Goal: Information Seeking & Learning: Compare options

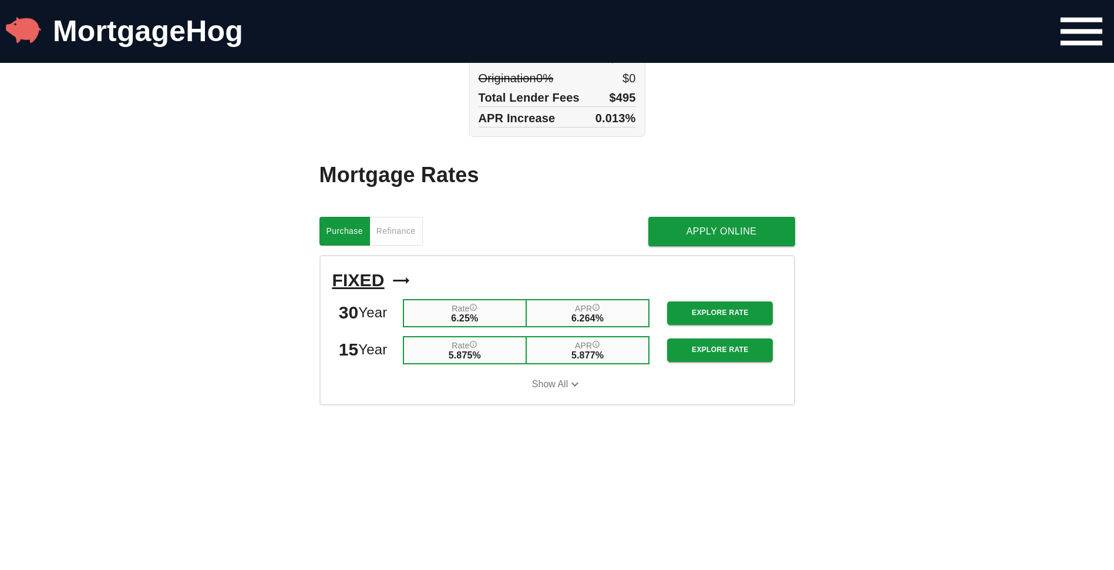
scroll to position [1057, 0]
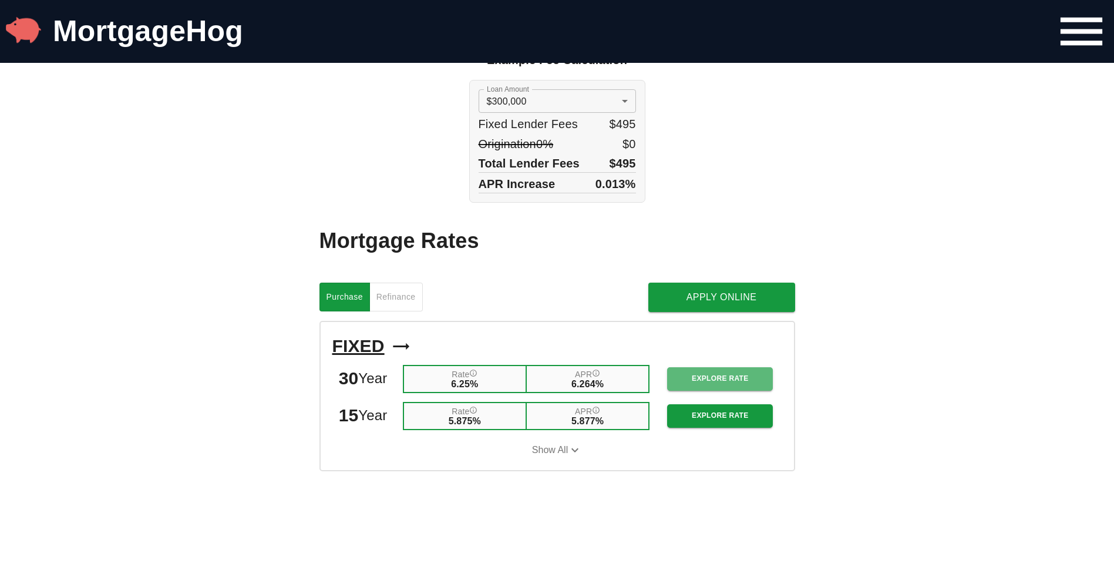
click at [717, 372] on span "Explore Rate" at bounding box center [720, 378] width 87 height 12
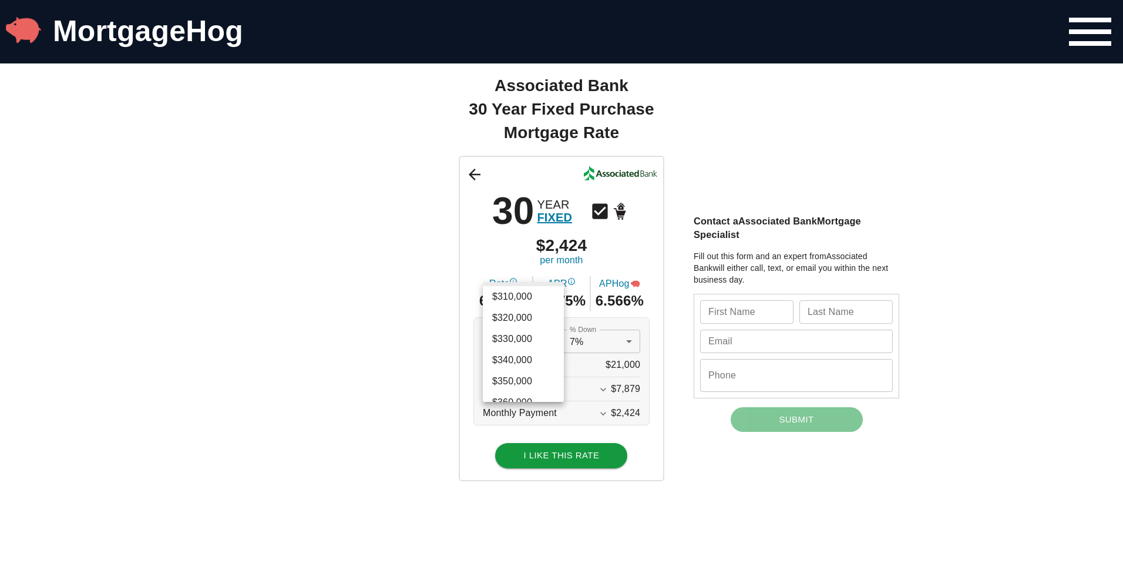
scroll to position [1299, 0]
click at [521, 330] on li "$350,000" at bounding box center [523, 330] width 81 height 21
type input "350000"
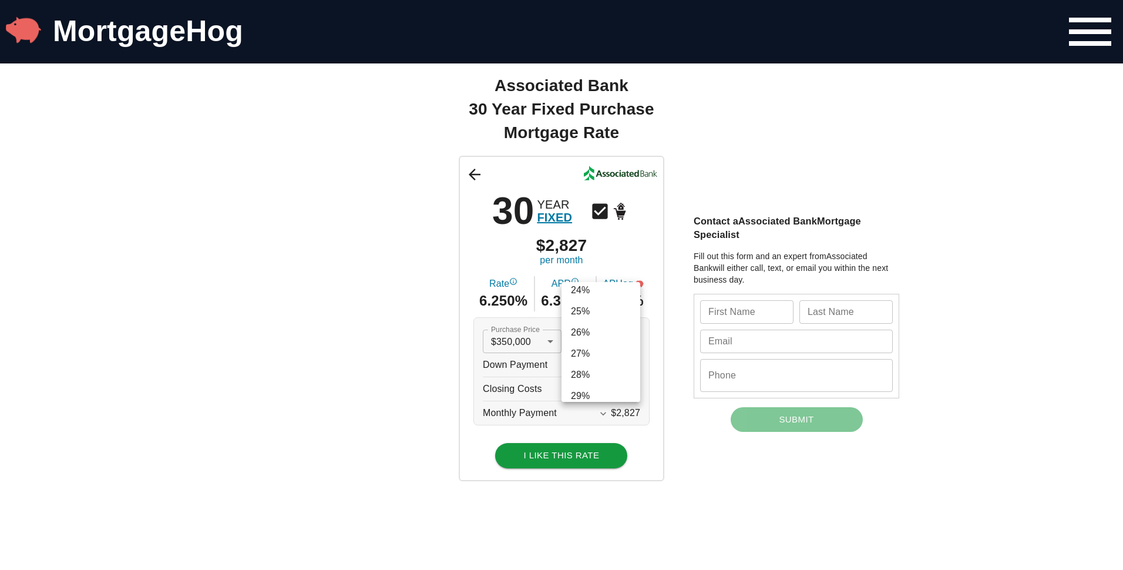
scroll to position [552, 0]
click at [594, 357] on li "30%" at bounding box center [601, 358] width 79 height 21
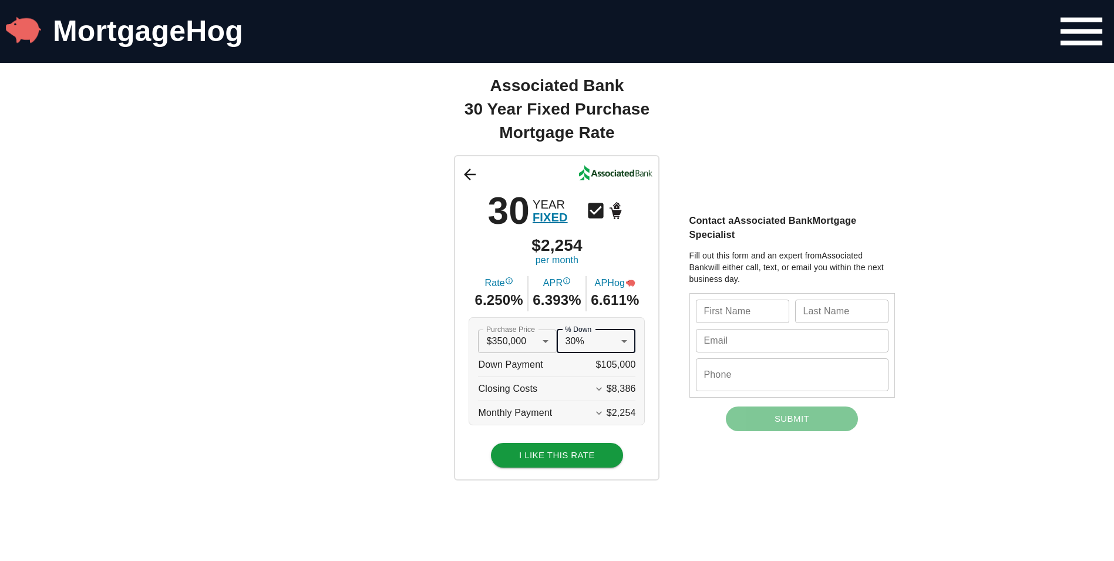
click at [385, 341] on div "30 YEAR FIXED $2,254 per month Rate 6.250% APR 6.393% APHog 6.611% Purchase Pri…" at bounding box center [557, 317] width 705 height 325
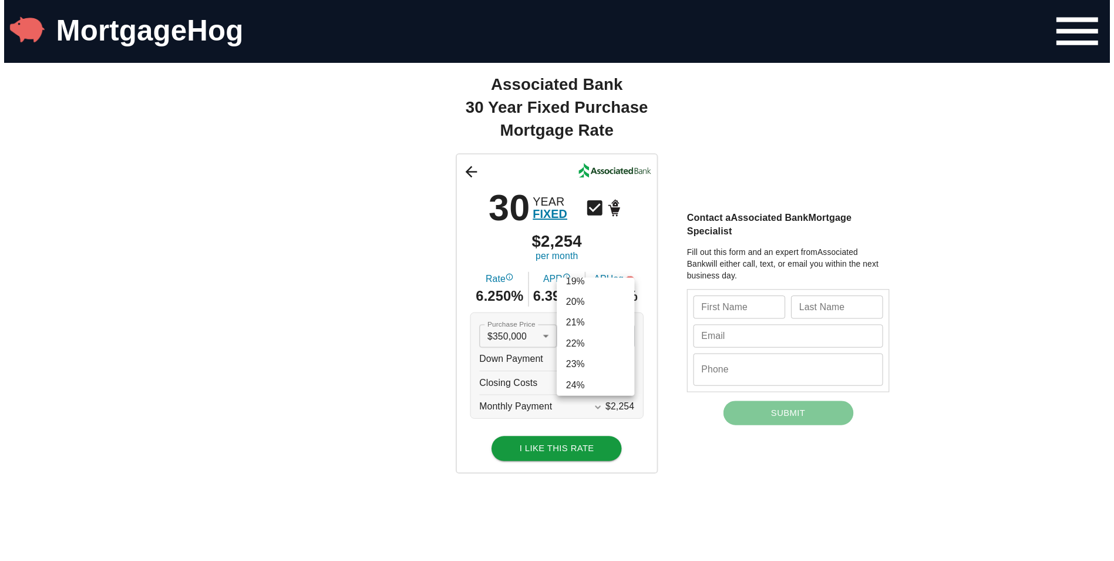
scroll to position [334, 0]
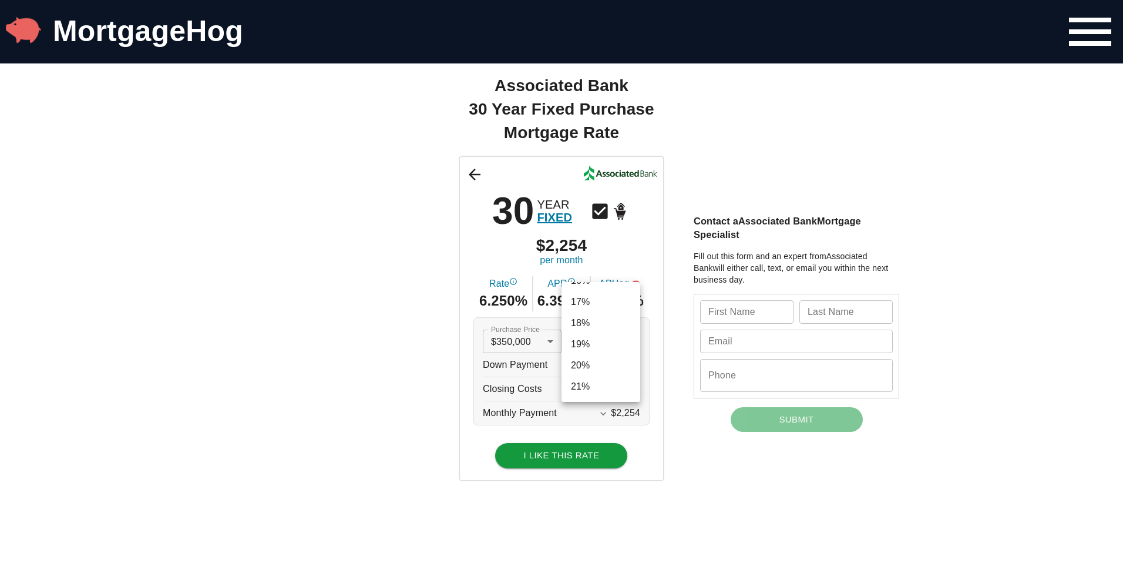
click at [588, 362] on li "20%" at bounding box center [601, 365] width 79 height 21
type input "0.2"
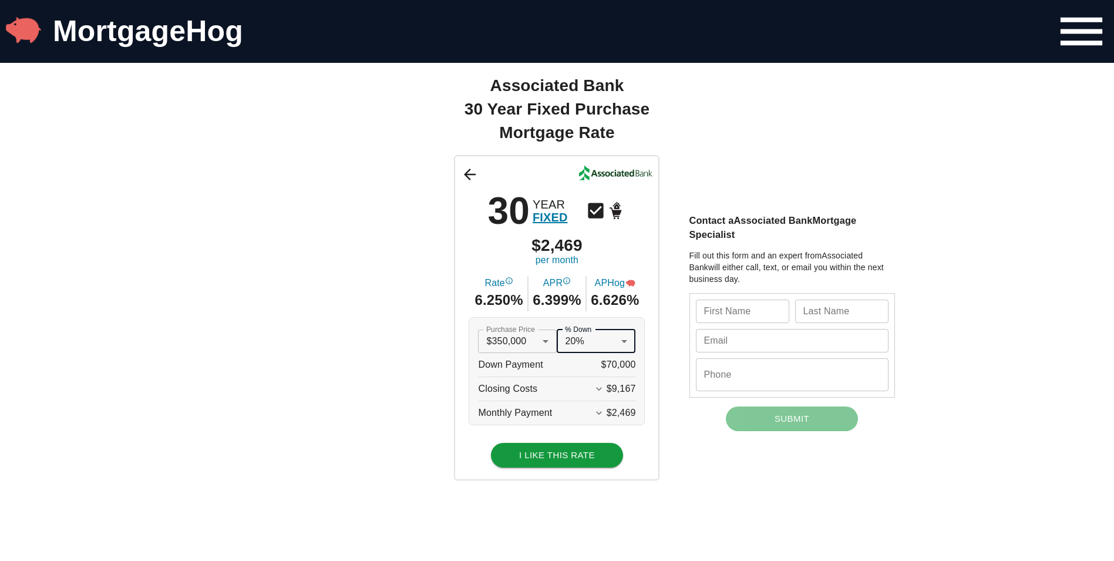
click at [420, 352] on div "30 YEAR FIXED $2,469 per month Rate 6.250% APR 6.399% APHog 6.626% Purchase Pri…" at bounding box center [557, 317] width 705 height 325
click at [602, 389] on icon "Expand More" at bounding box center [599, 389] width 6 height 4
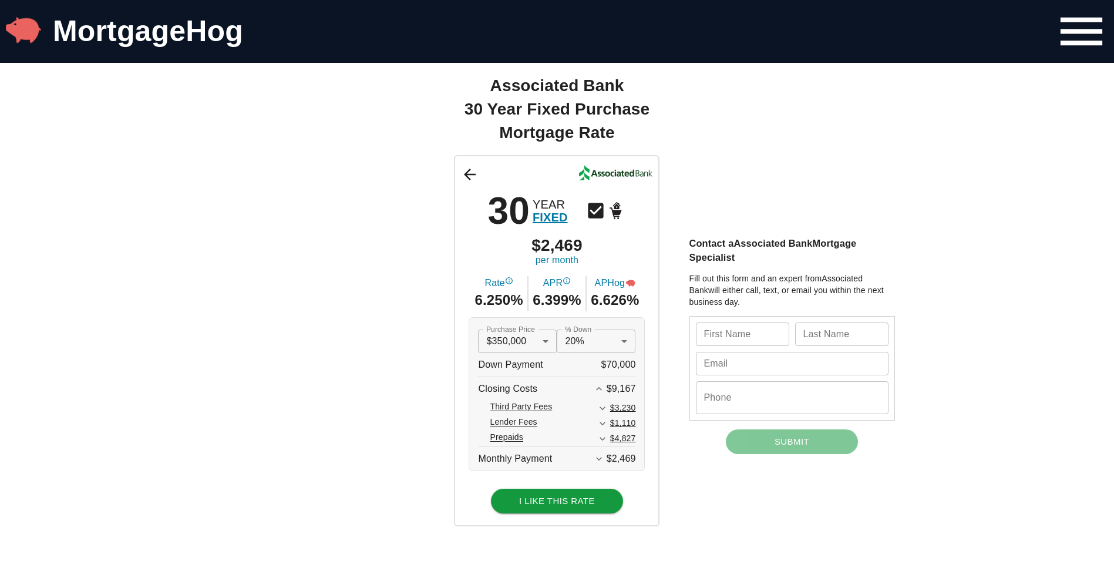
click at [384, 357] on div "30 YEAR FIXED $2,469 per month Rate 6.250% APR 6.399% APHog 6.626% Purchase Pri…" at bounding box center [557, 340] width 705 height 371
click at [605, 459] on icon "Expand More" at bounding box center [599, 459] width 12 height 12
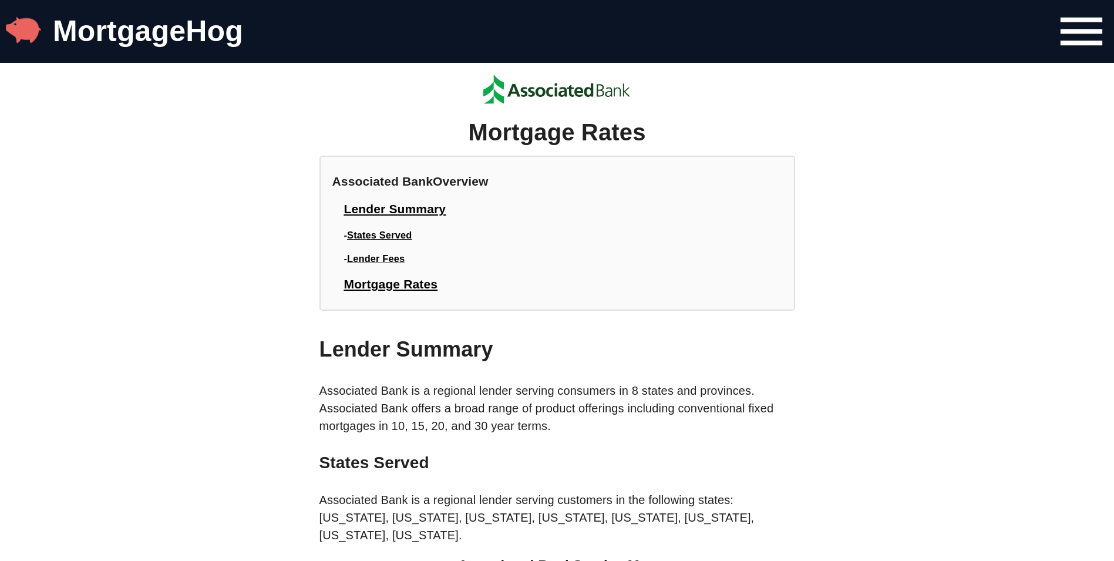
scroll to position [1057, 0]
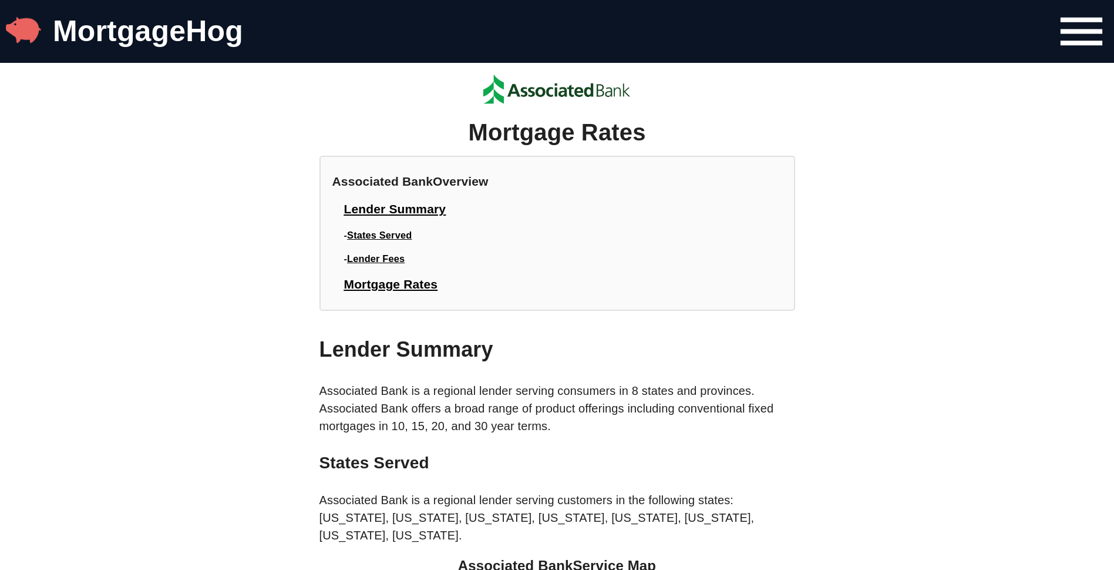
click at [1080, 34] on icon "Navigation Bar Menu" at bounding box center [1082, 32] width 56 height 56
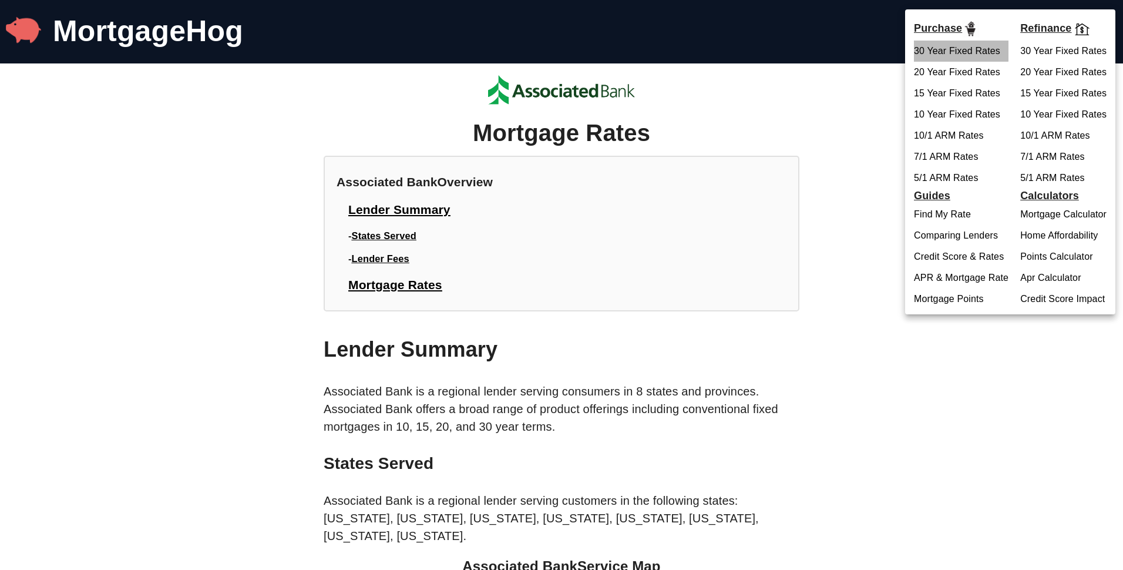
click at [961, 51] on link "30 Year Fixed Rates" at bounding box center [957, 51] width 86 height 14
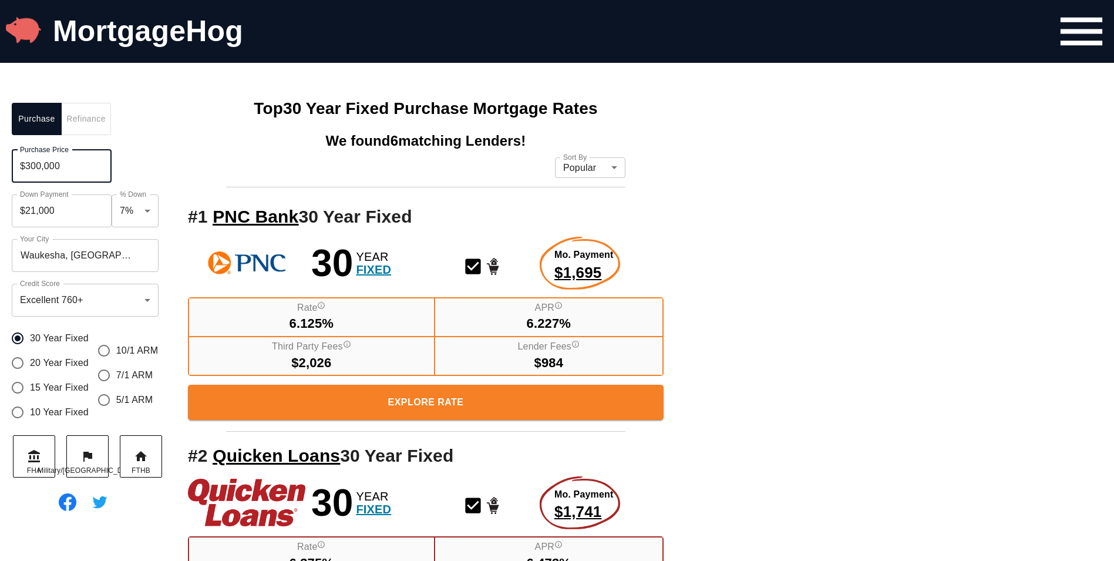
drag, startPoint x: 83, startPoint y: 166, endPoint x: 15, endPoint y: 162, distance: 68.3
click at [15, 162] on input "$300,000" at bounding box center [62, 166] width 100 height 33
type input "$350,000"
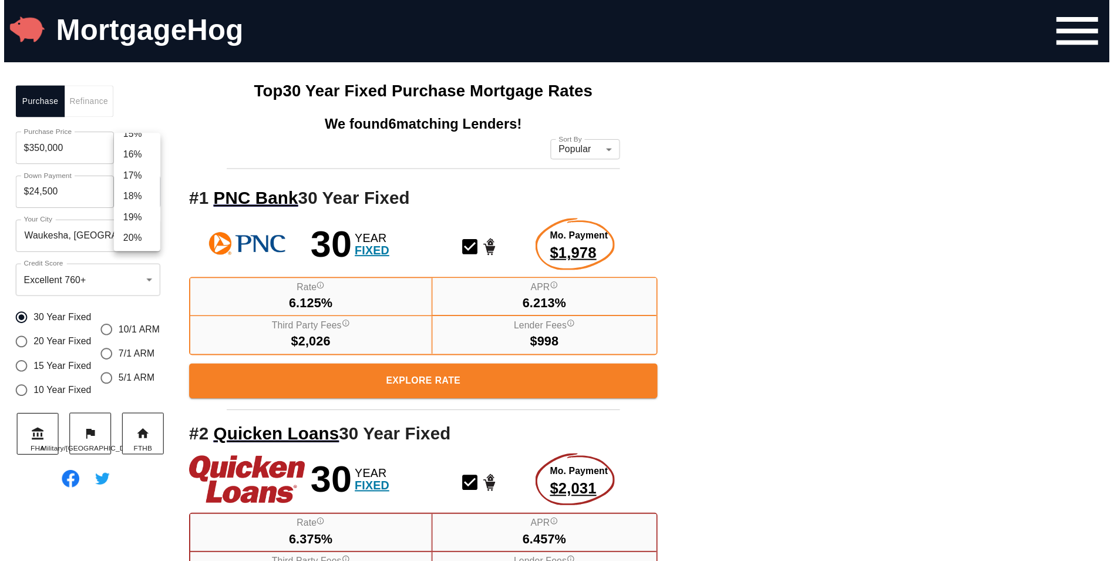
scroll to position [317, 0]
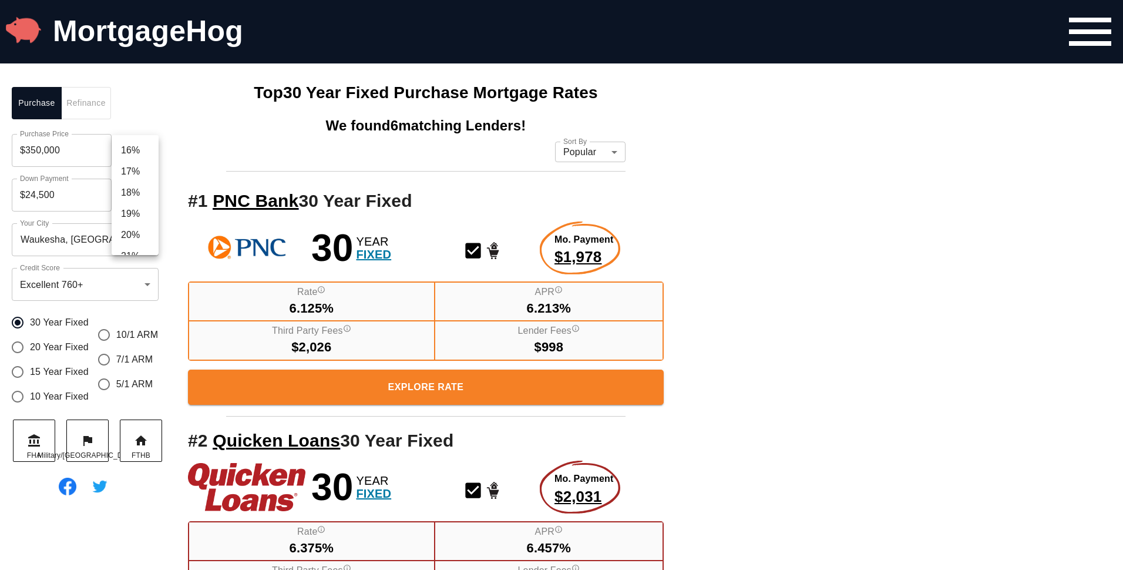
click at [139, 236] on li "20%" at bounding box center [135, 234] width 47 height 21
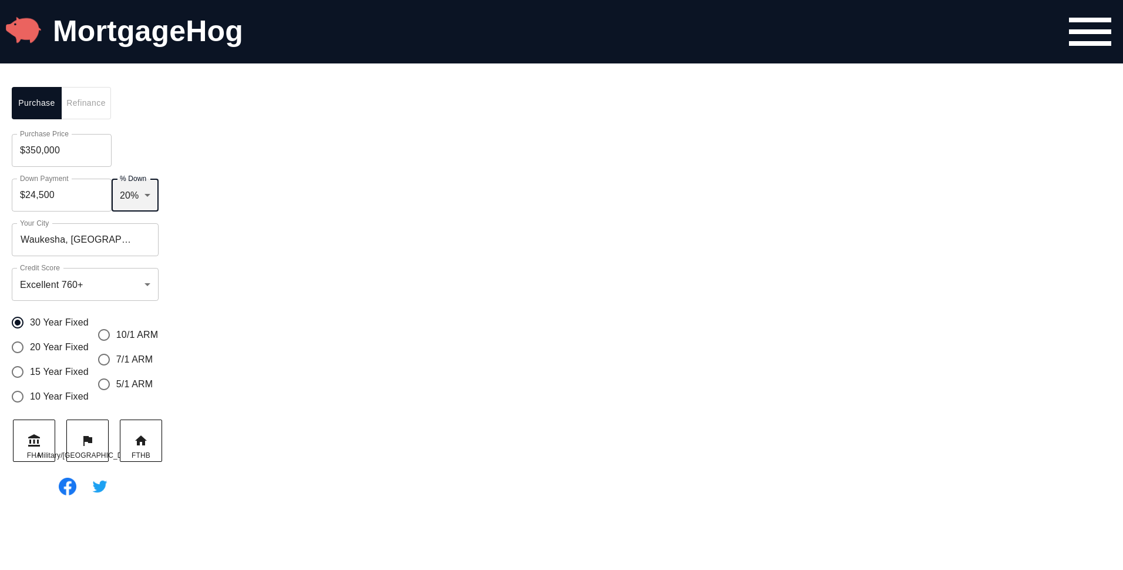
type input "$70,000"
type input "0.2"
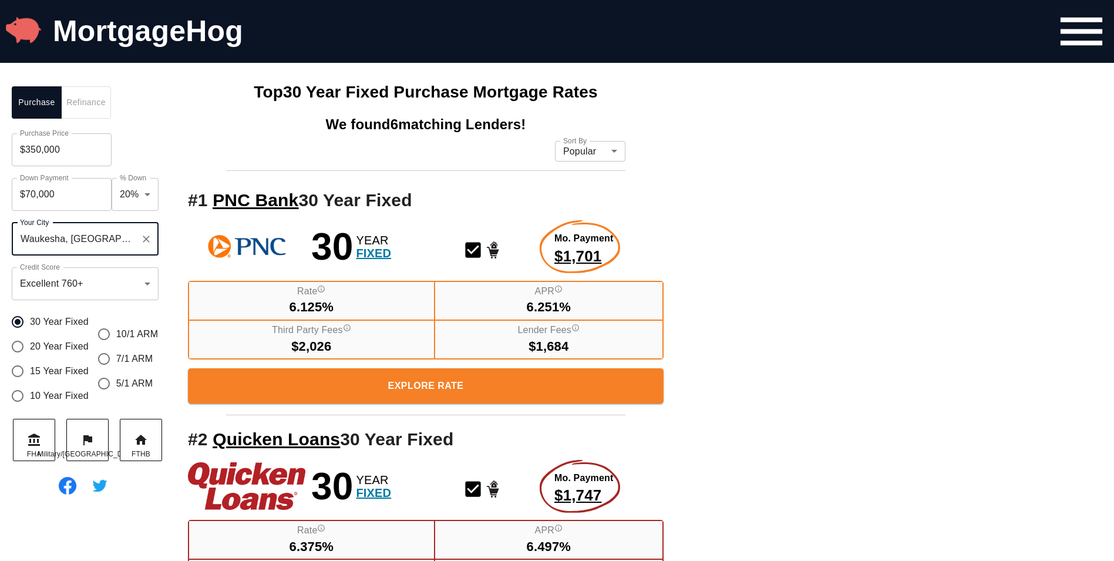
drag, startPoint x: 125, startPoint y: 241, endPoint x: 4, endPoint y: 234, distance: 120.7
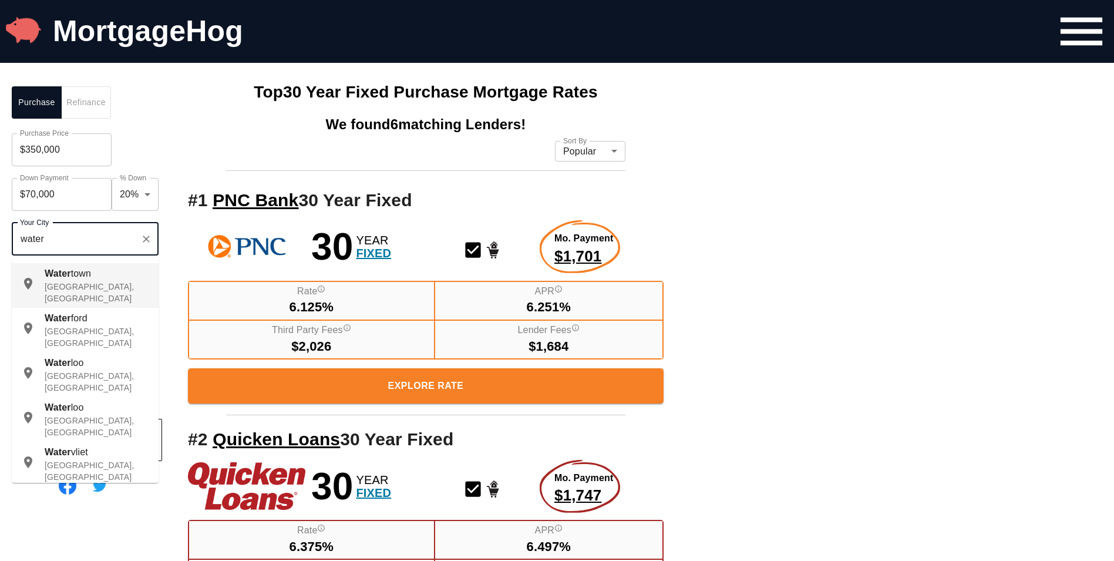
click at [71, 273] on span "town" at bounding box center [81, 273] width 20 height 10
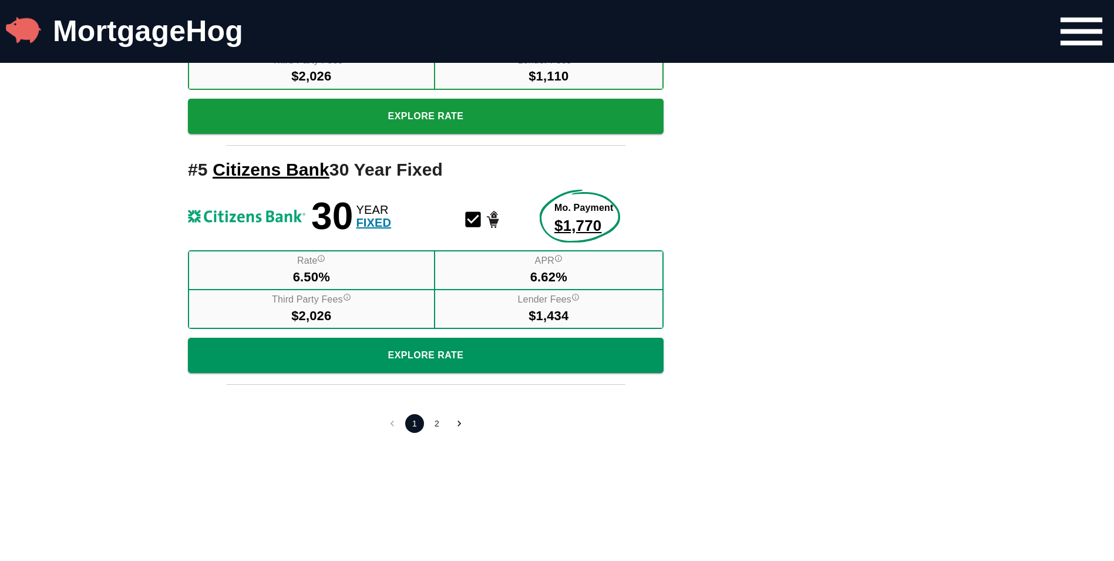
scroll to position [1015, 0]
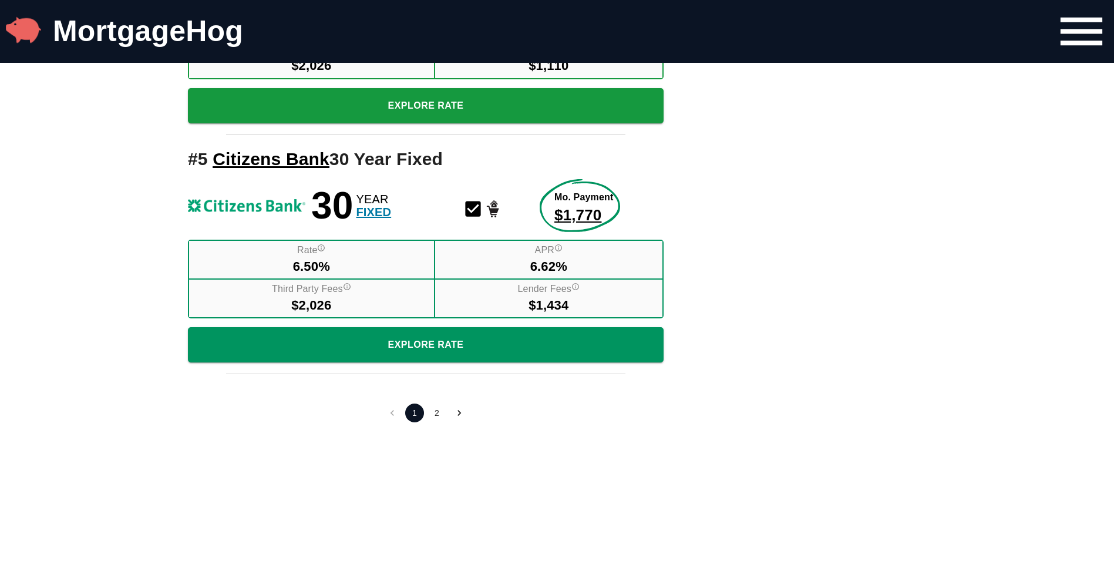
type input "[GEOGRAPHIC_DATA], [GEOGRAPHIC_DATA], [GEOGRAPHIC_DATA]"
click at [441, 413] on button "2" at bounding box center [437, 413] width 19 height 19
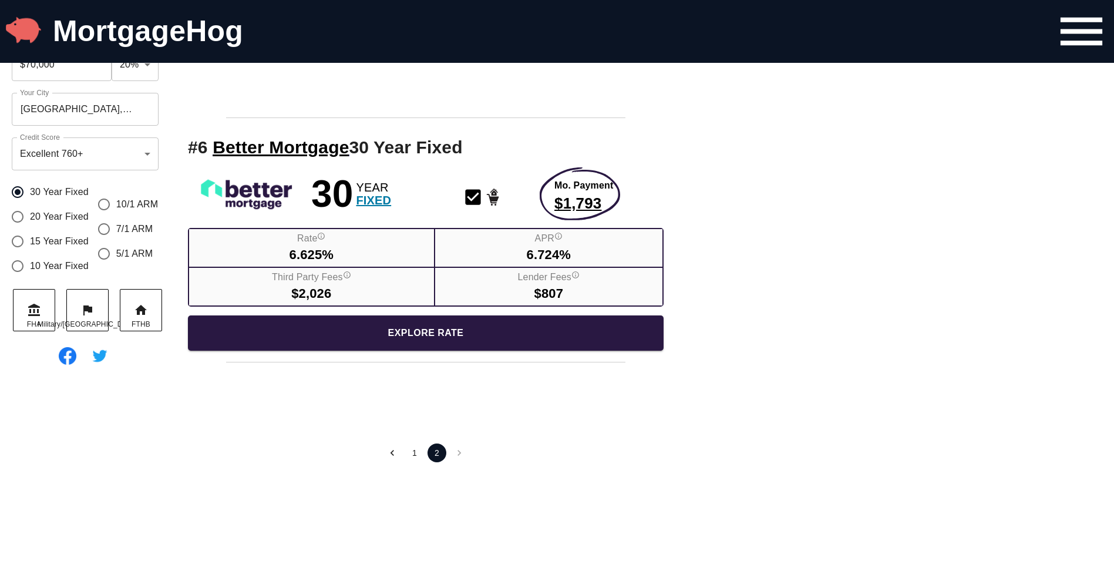
scroll to position [369, 0]
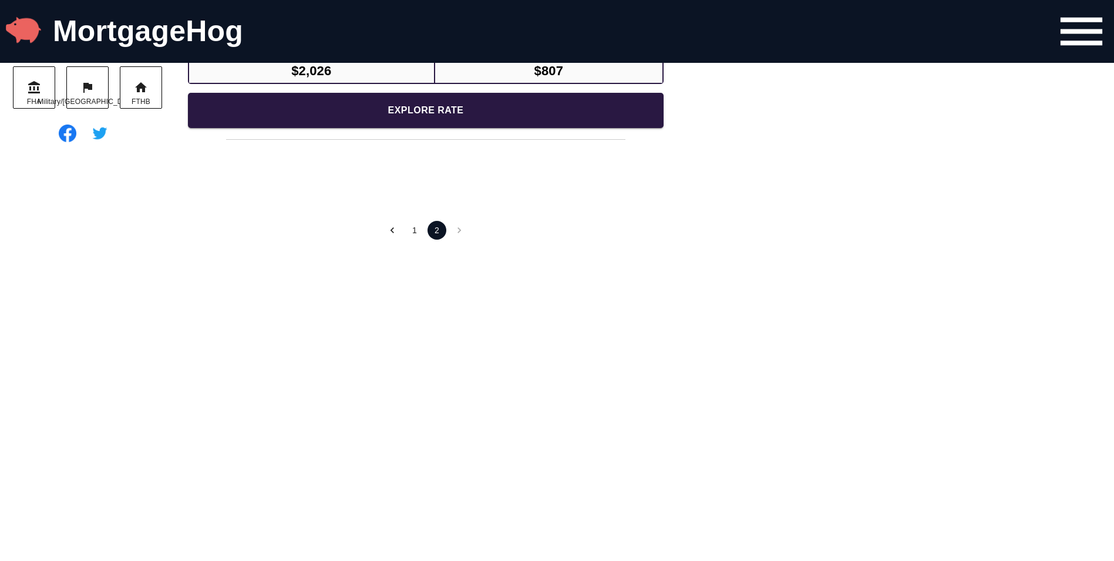
click at [415, 237] on button "1" at bounding box center [414, 230] width 19 height 19
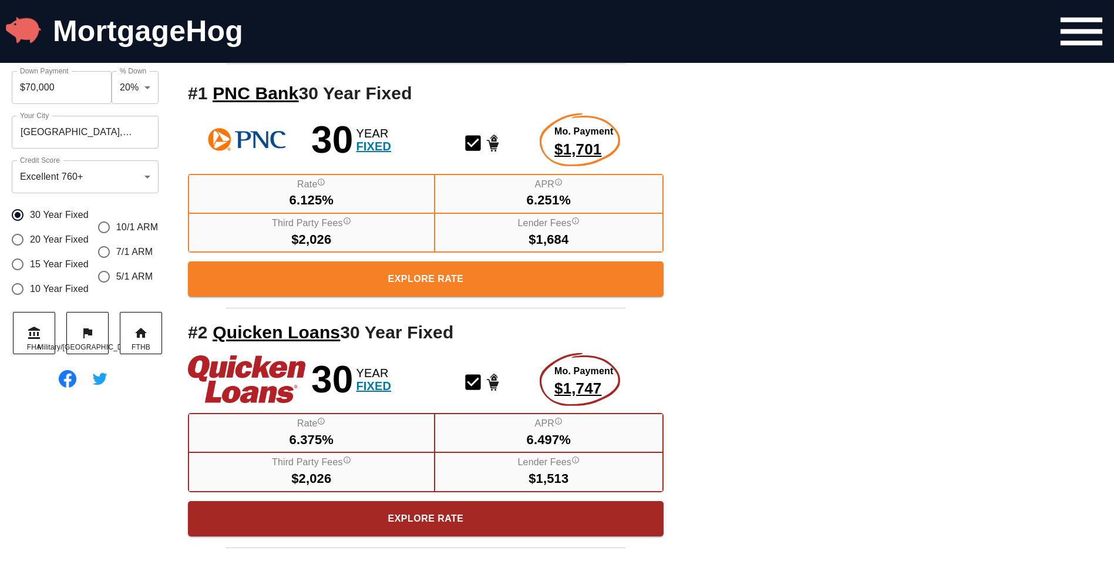
scroll to position [75, 0]
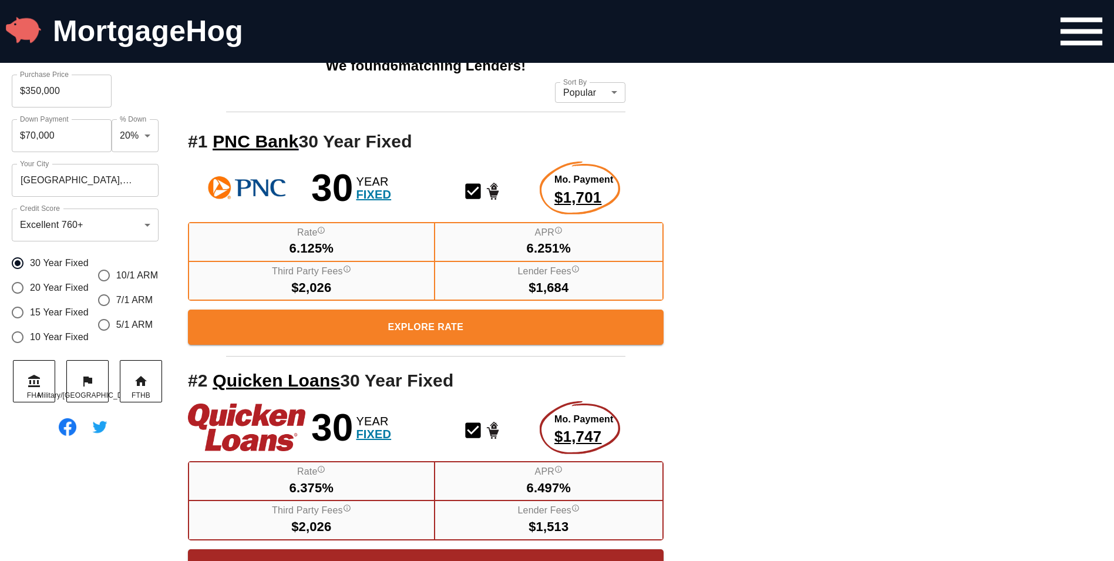
click at [17, 315] on input "15 Year Fixed" at bounding box center [17, 312] width 25 height 25
radio input "true"
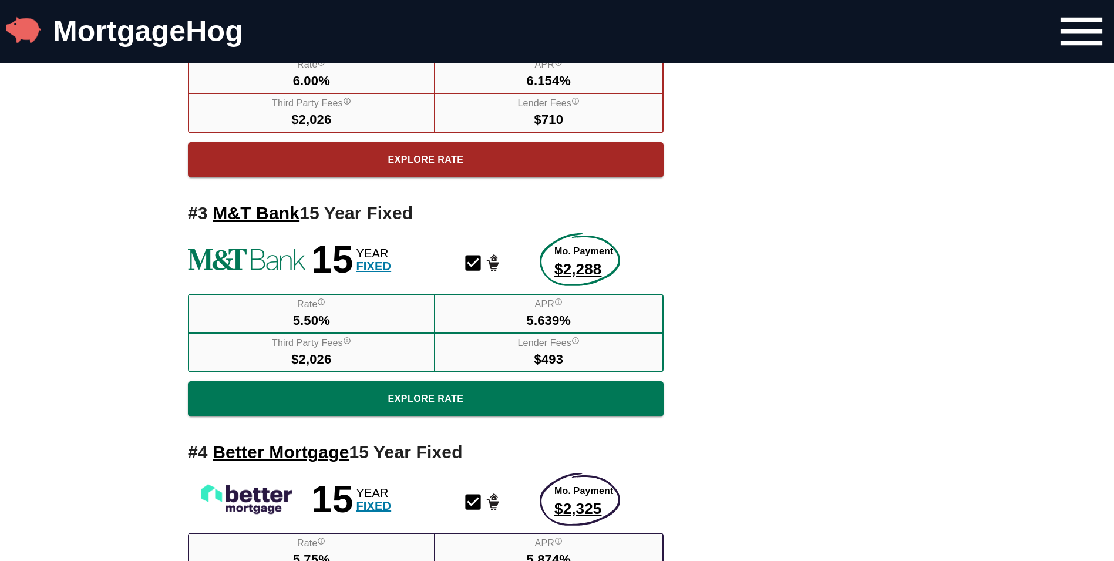
scroll to position [486, 0]
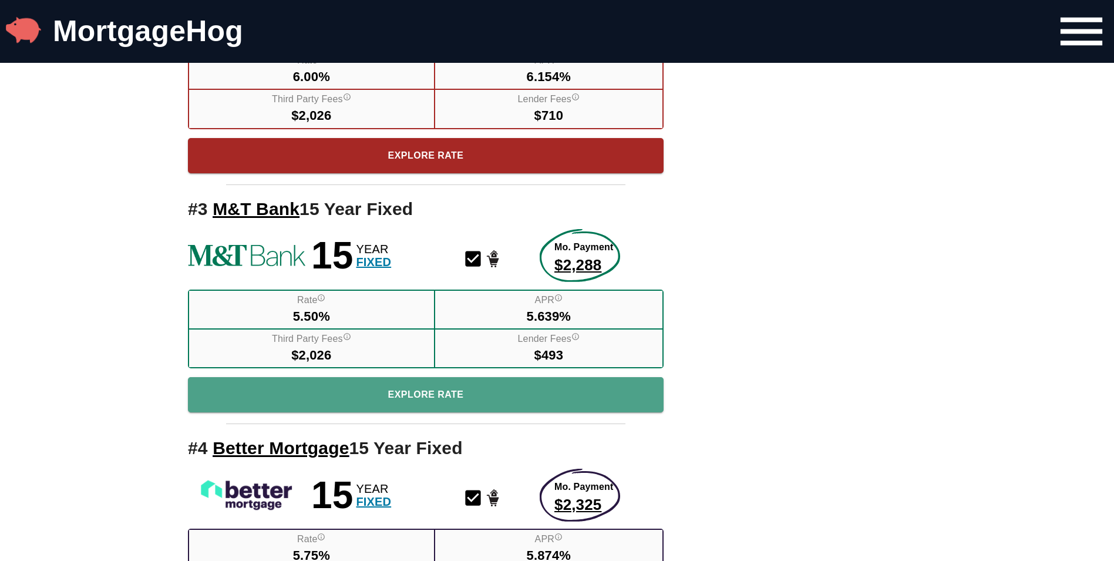
click at [436, 402] on span "Explore Rate" at bounding box center [425, 395] width 457 height 16
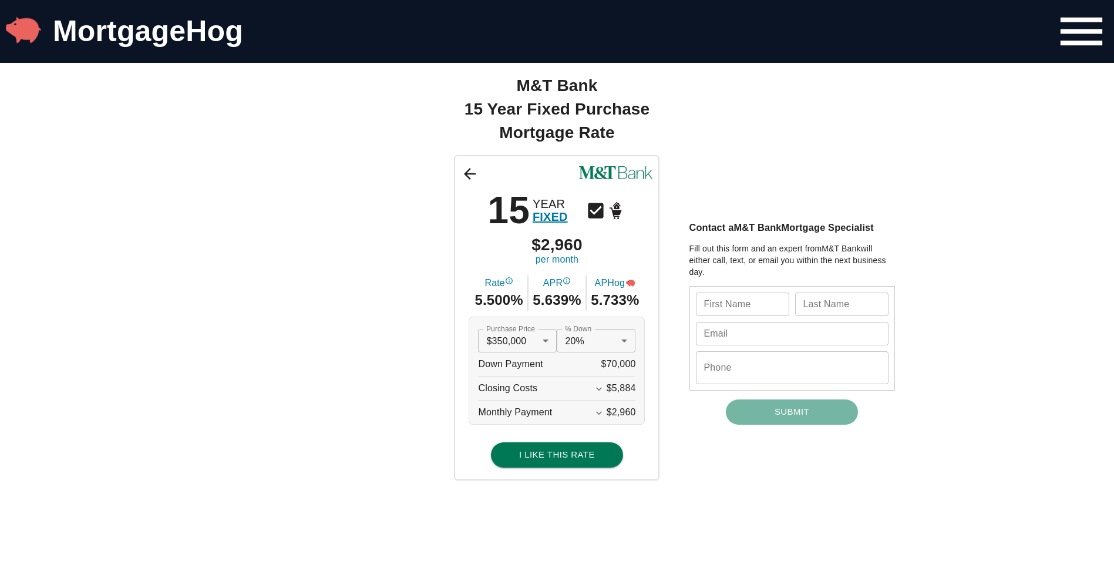
click at [602, 414] on icon "Expand More" at bounding box center [599, 413] width 6 height 4
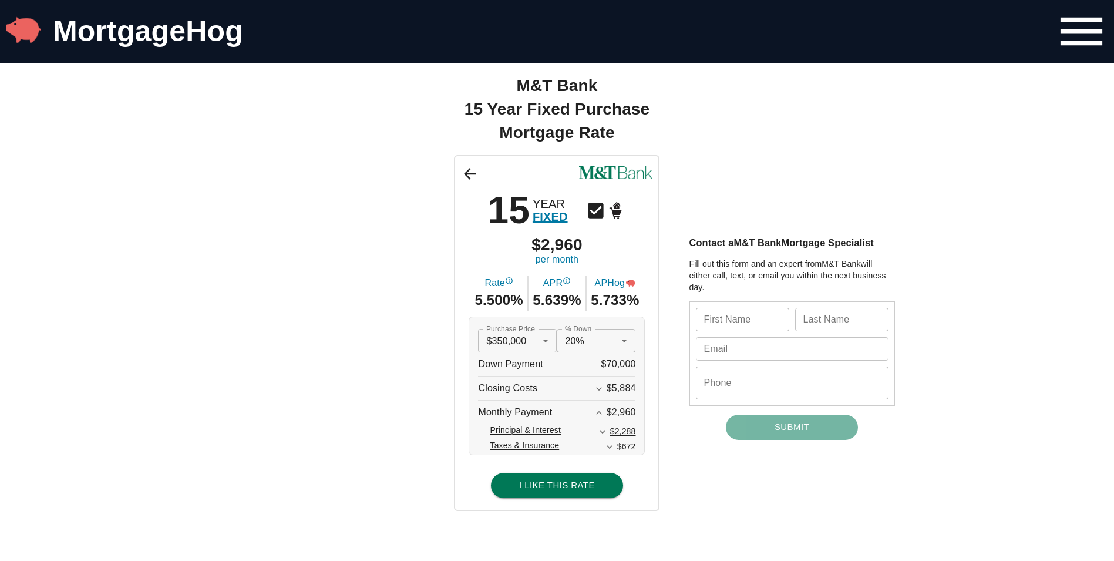
click at [341, 331] on div "15 YEAR FIXED $2,960 per month Rate 5.500% APR 5.639% APHog 5.733% Purchase Pri…" at bounding box center [557, 332] width 705 height 355
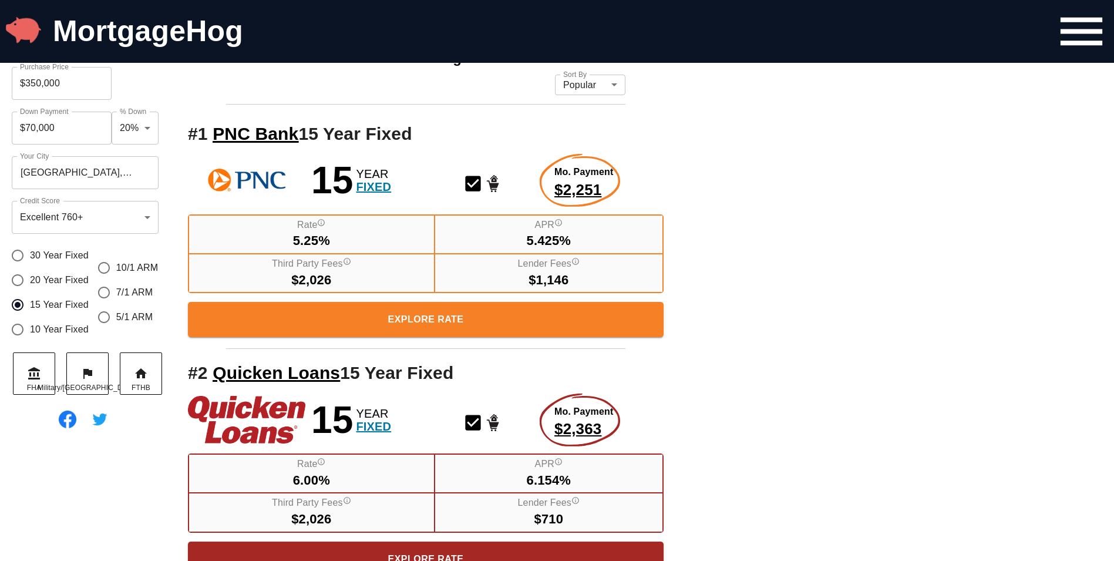
scroll to position [75, 0]
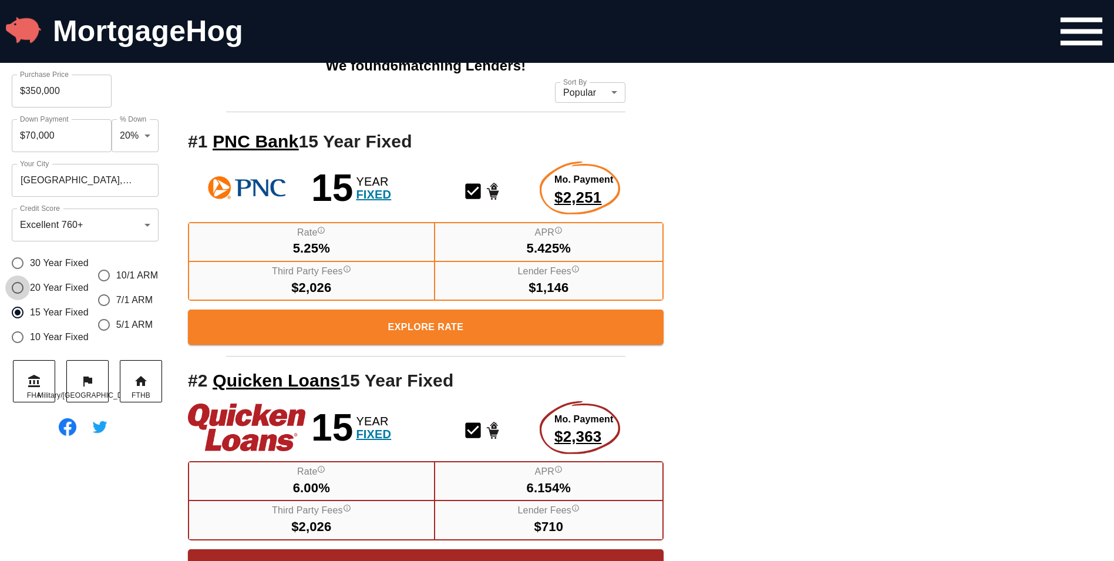
click at [23, 290] on input "20 Year Fixed" at bounding box center [17, 288] width 25 height 25
radio input "true"
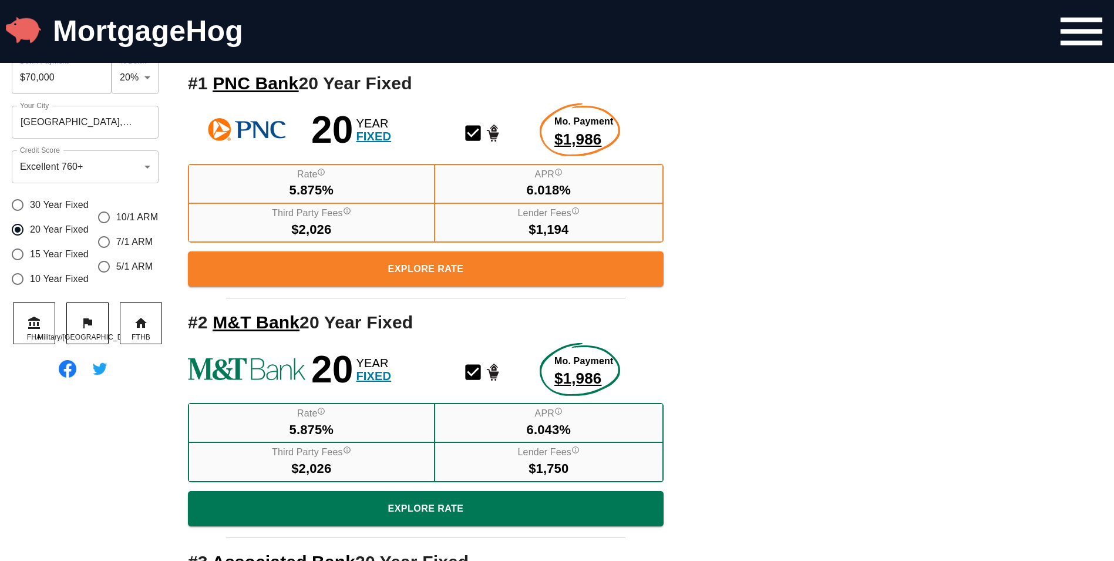
scroll to position [134, 0]
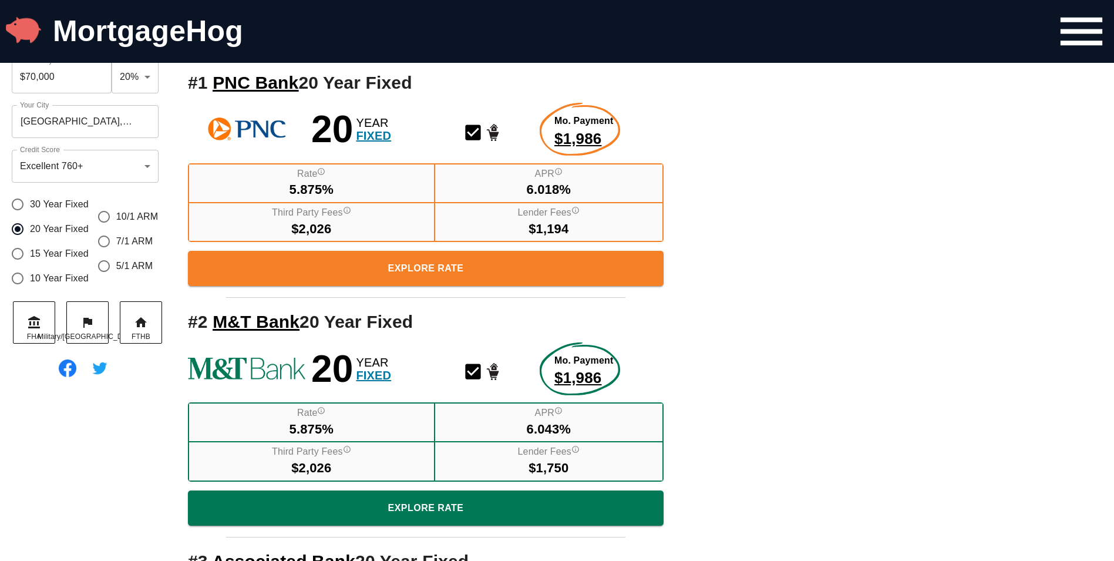
click at [422, 512] on span "Explore Rate" at bounding box center [425, 508] width 457 height 16
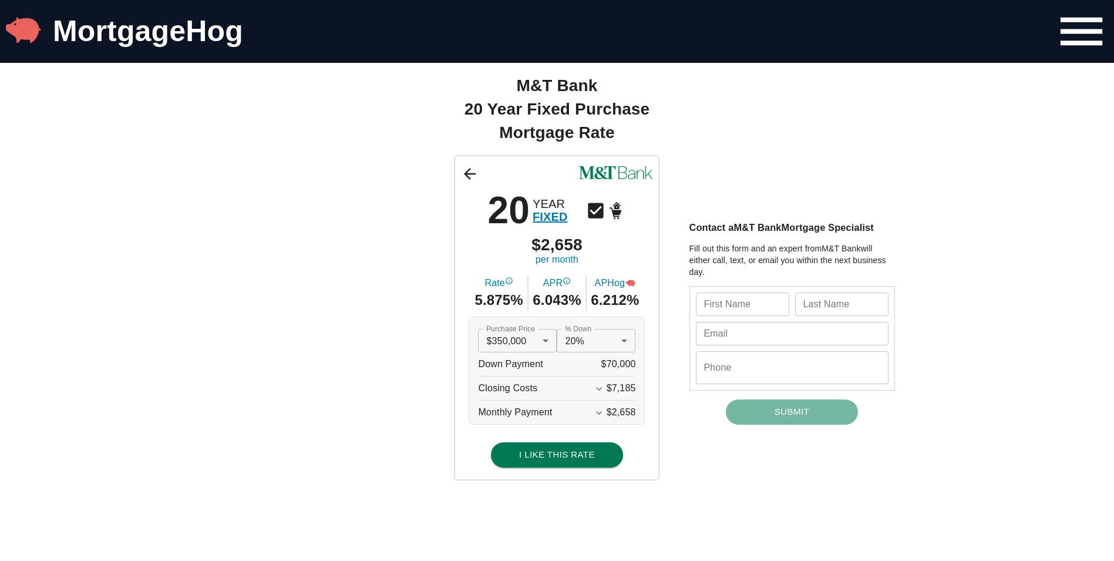
click at [602, 415] on icon "Expand More" at bounding box center [599, 413] width 12 height 12
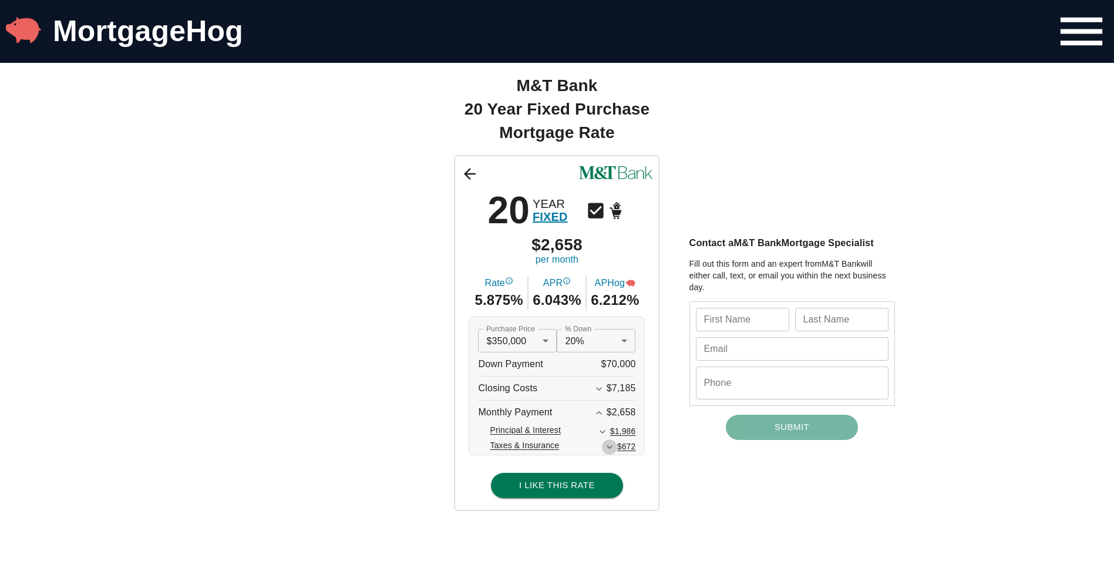
click at [613, 449] on icon "Expand More" at bounding box center [610, 447] width 6 height 4
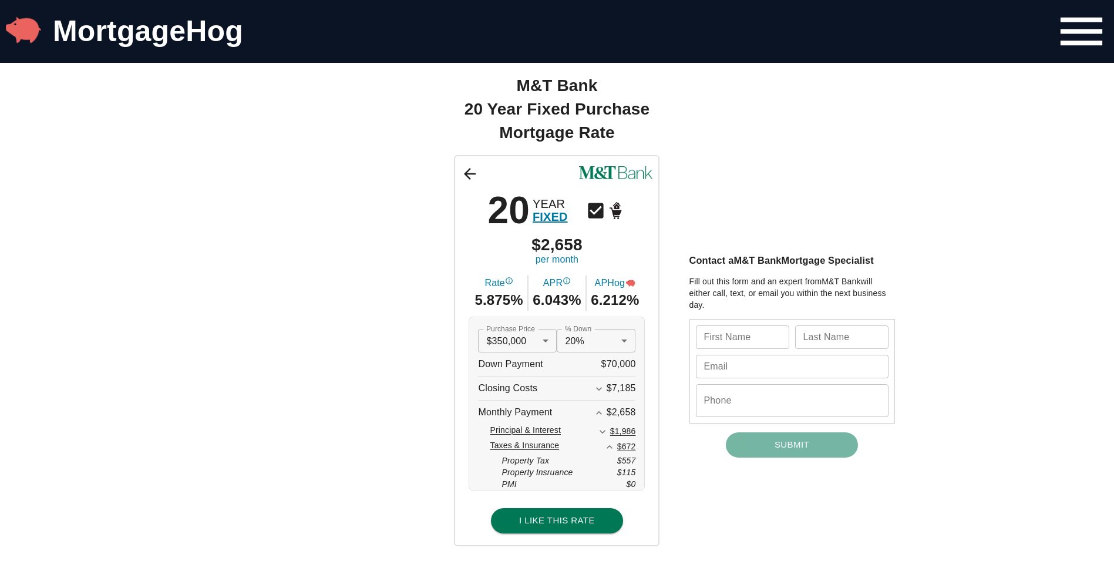
click at [633, 460] on span "$557" at bounding box center [626, 461] width 19 height 12
click at [643, 459] on div "Purchase Price $350,000 350000 Purchase Price % Down 20% 0.2 % Down Down Paymen…" at bounding box center [557, 404] width 176 height 174
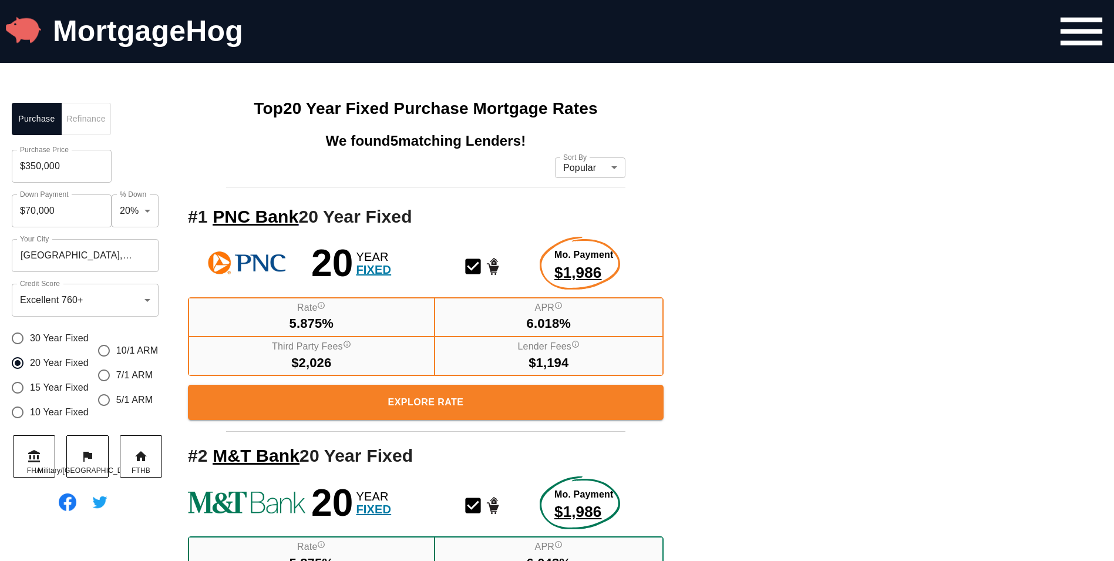
scroll to position [134, 0]
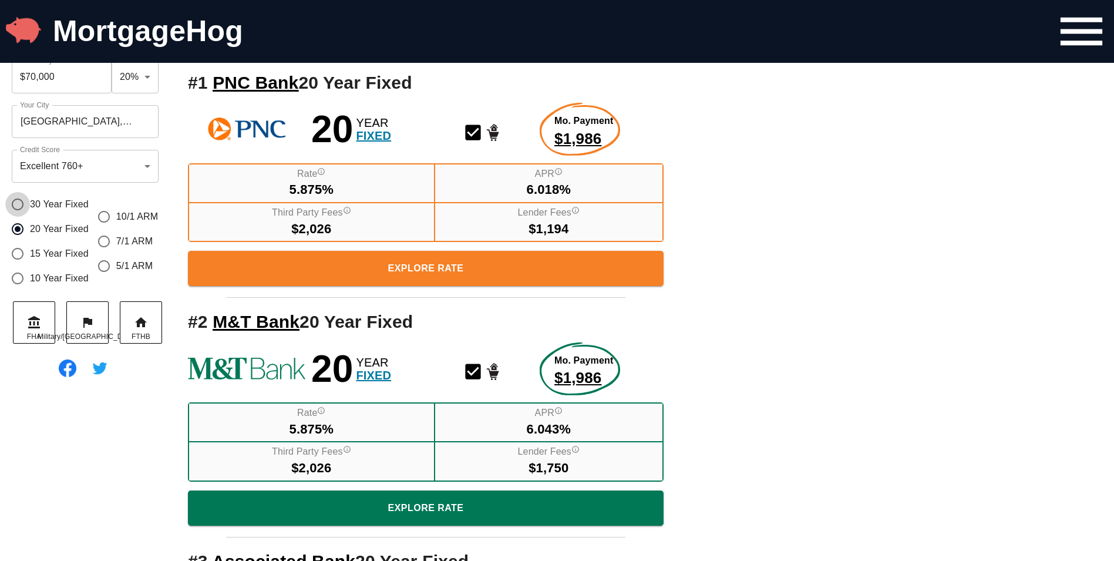
click at [18, 205] on input "30 Year Fixed" at bounding box center [17, 204] width 25 height 25
radio input "true"
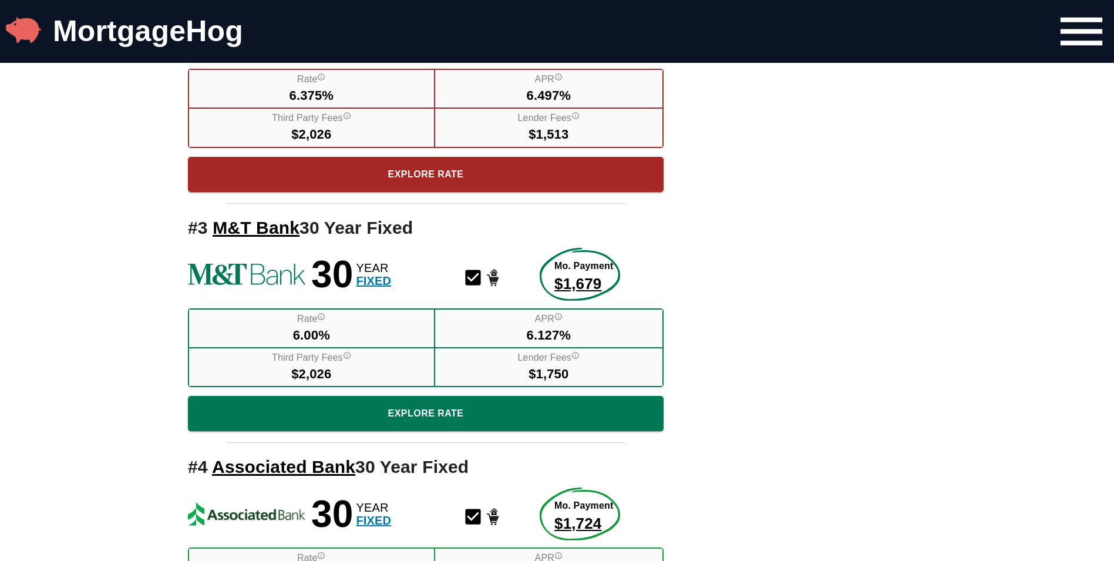
scroll to position [486, 0]
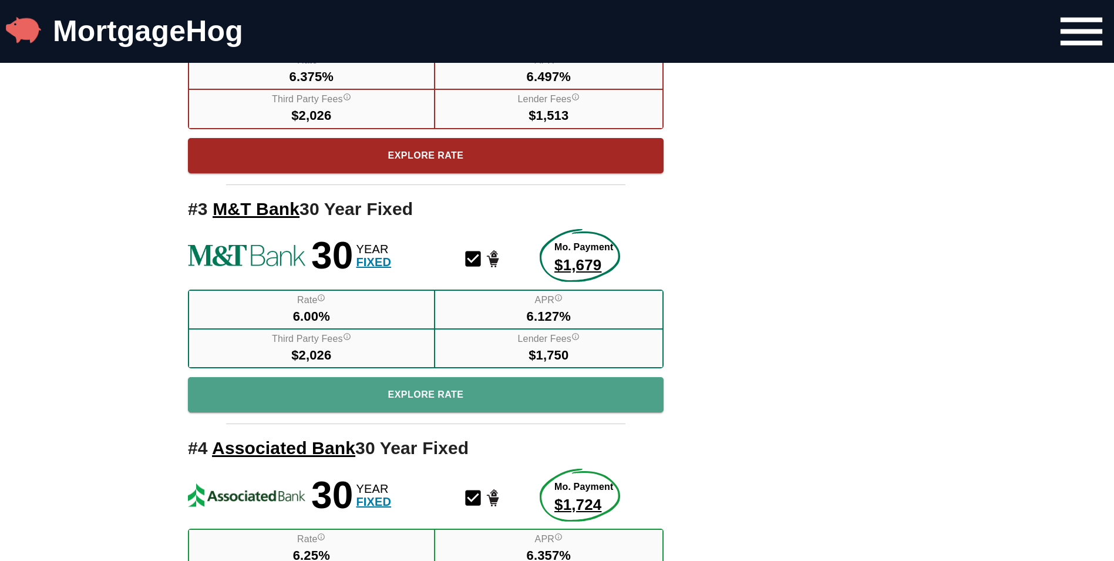
click at [451, 405] on button "Explore Rate" at bounding box center [426, 394] width 476 height 35
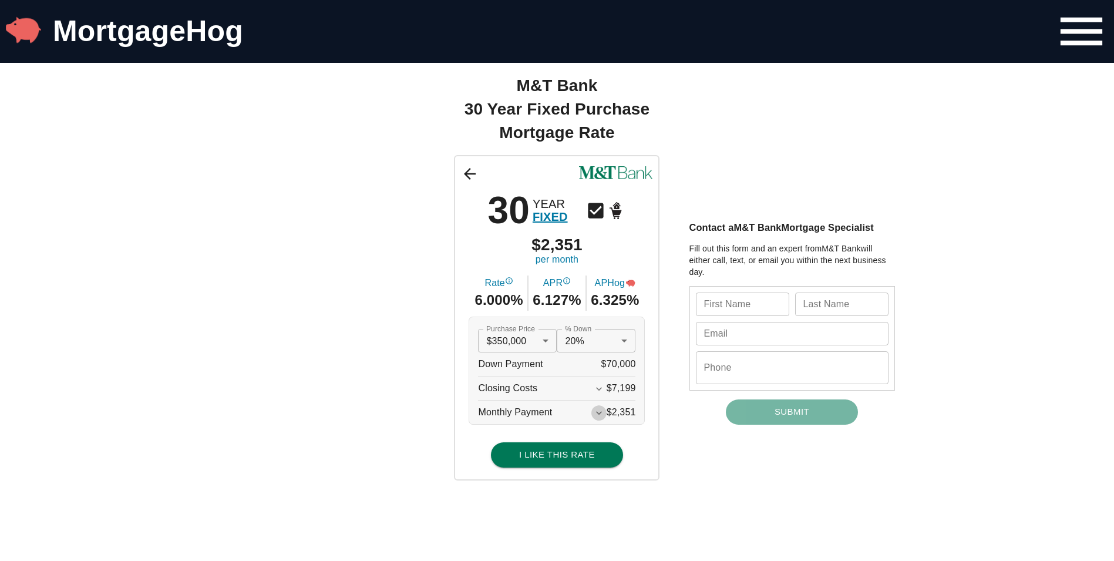
click at [602, 410] on icon "Expand More" at bounding box center [599, 413] width 12 height 12
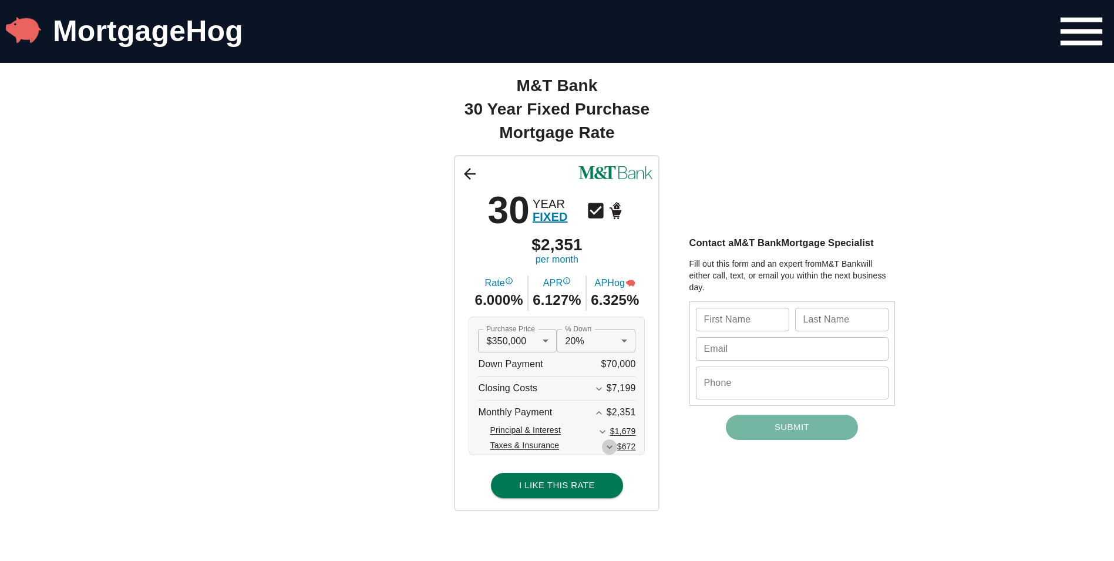
click at [613, 445] on icon "Expand More" at bounding box center [610, 447] width 12 height 12
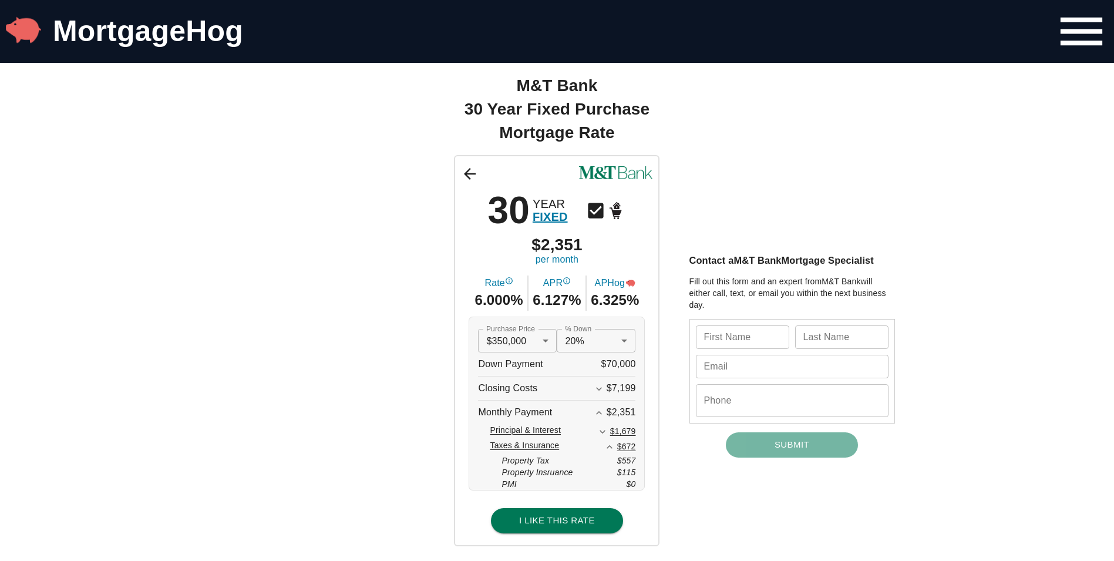
click at [613, 449] on icon "Expand Less" at bounding box center [610, 447] width 12 height 12
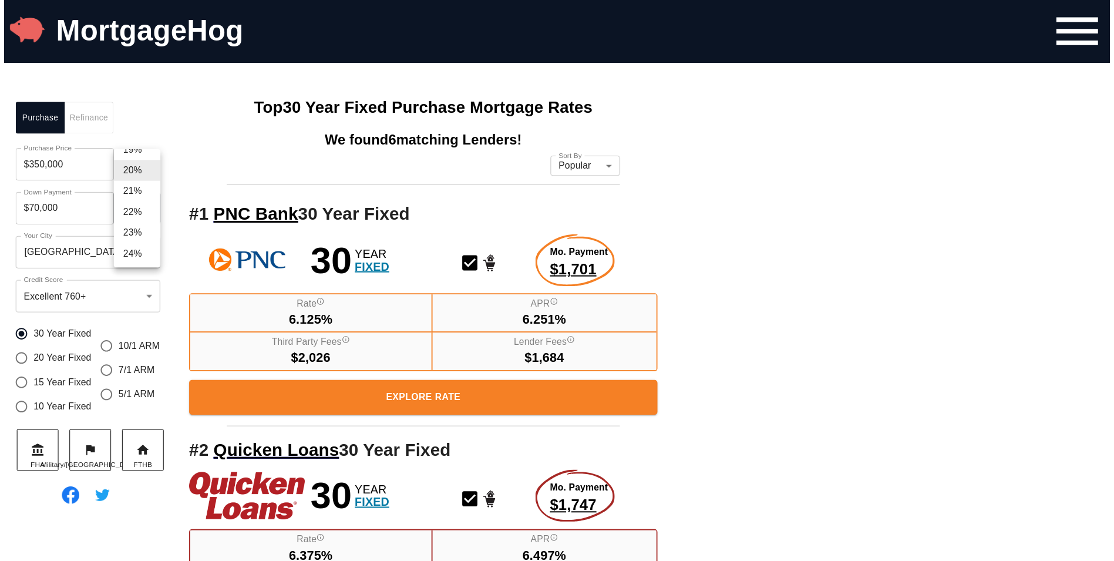
scroll to position [416, 0]
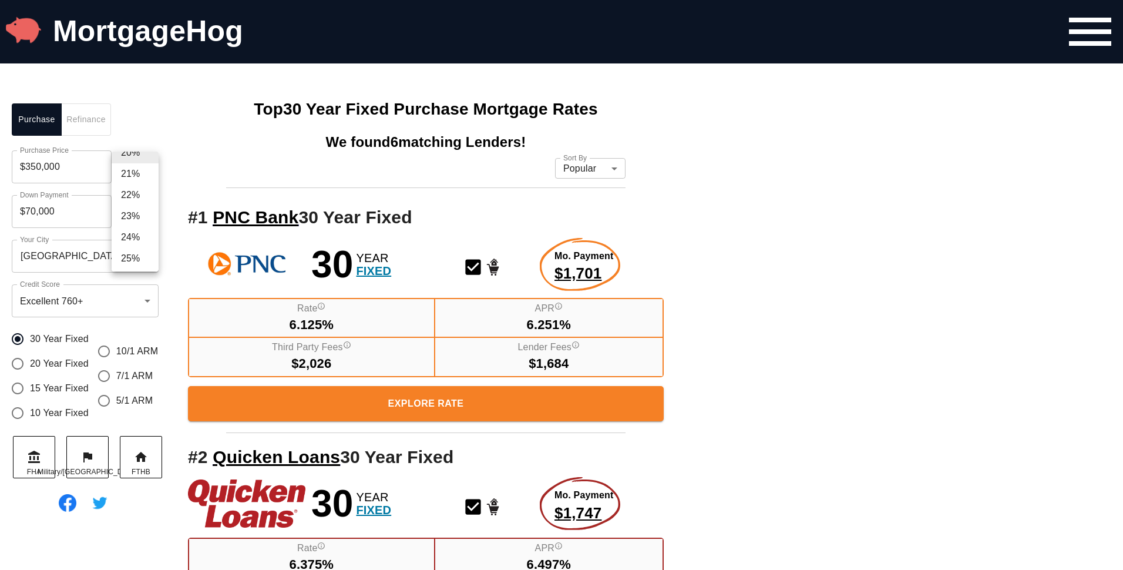
click at [137, 236] on li "24%" at bounding box center [135, 237] width 47 height 21
type input "$84,000"
type input "0.24"
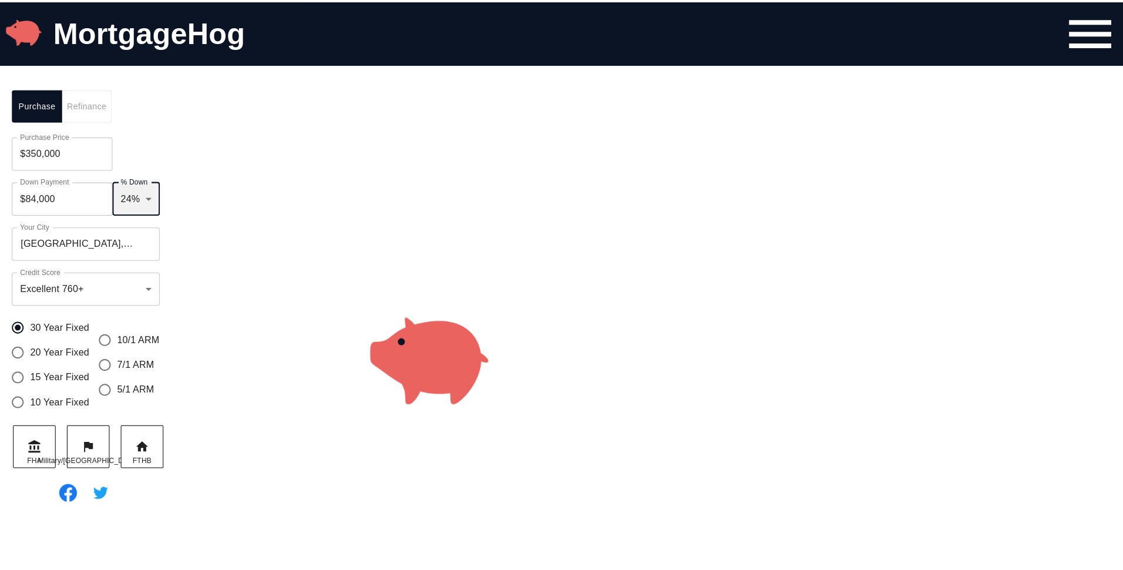
scroll to position [16, 0]
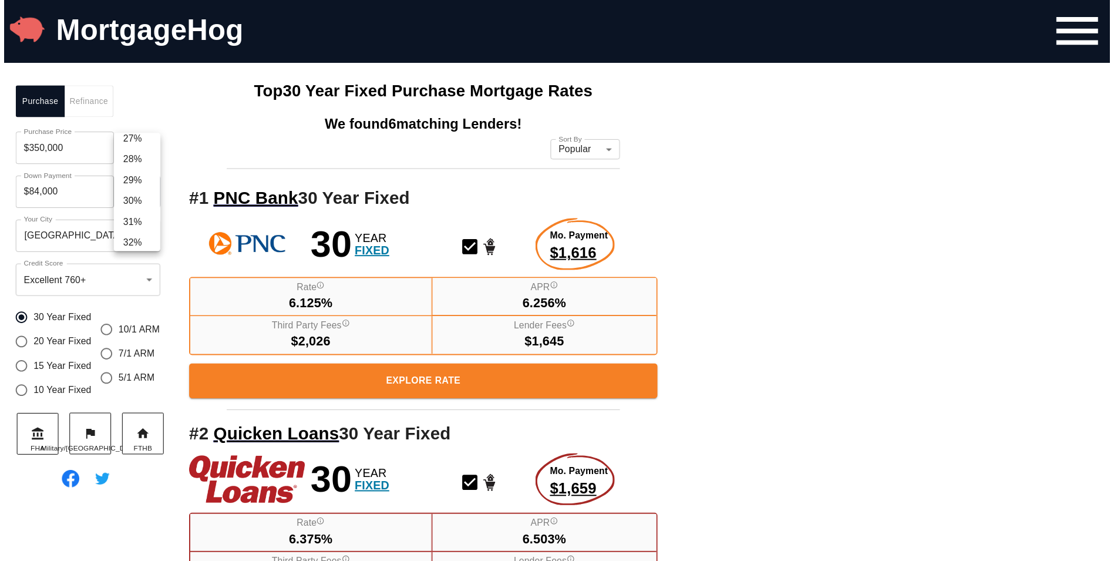
scroll to position [501, 0]
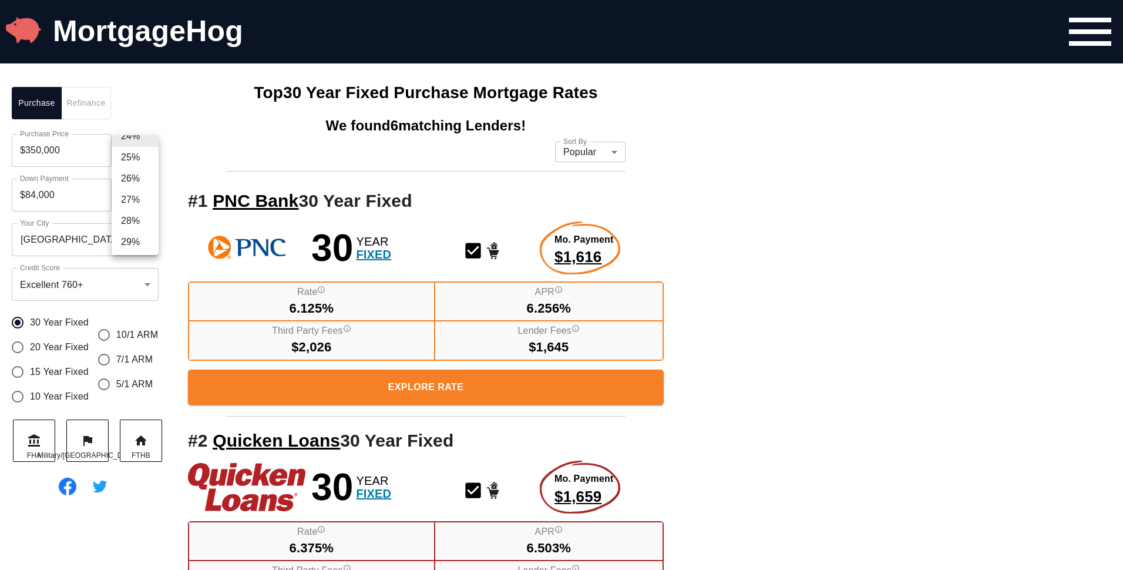
click at [139, 195] on li "27%" at bounding box center [135, 199] width 47 height 21
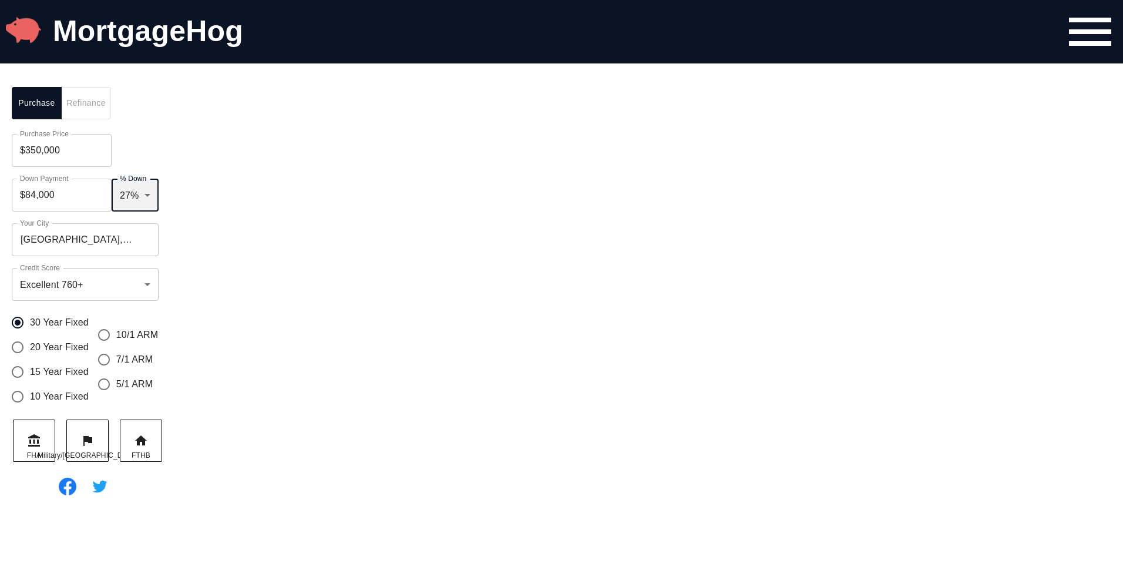
type input "$94,500"
type input "0.27"
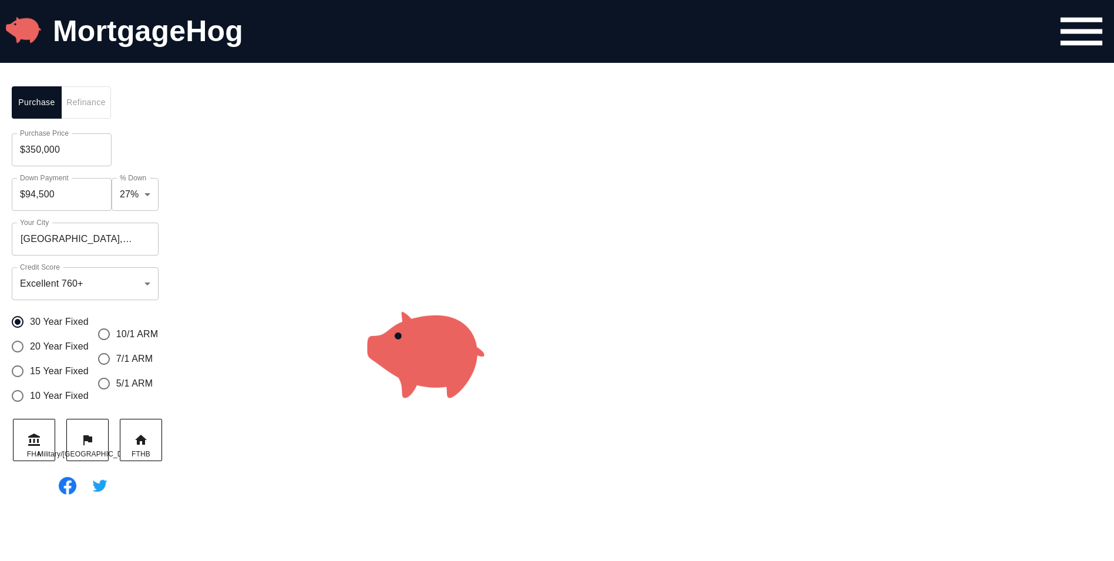
click at [207, 162] on div at bounding box center [425, 355] width 499 height 561
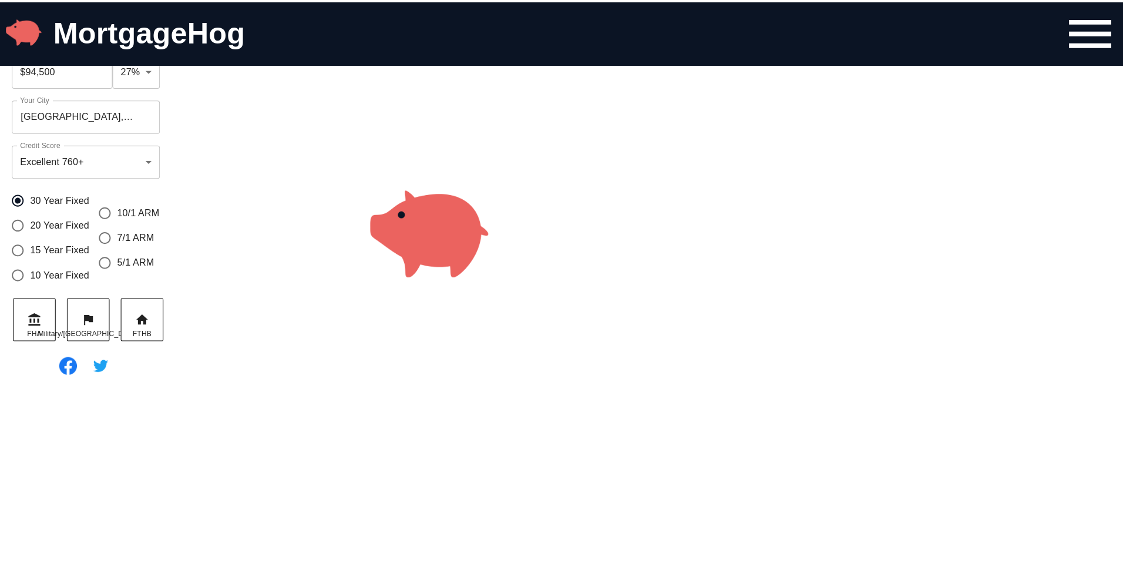
scroll to position [0, 0]
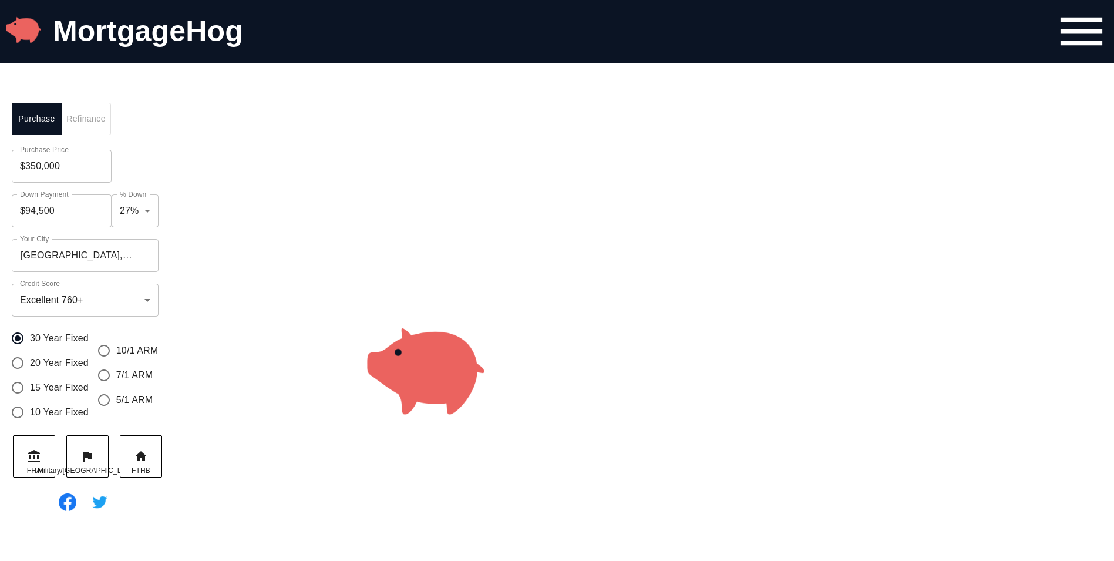
click at [80, 214] on input "$94,500" at bounding box center [62, 210] width 100 height 33
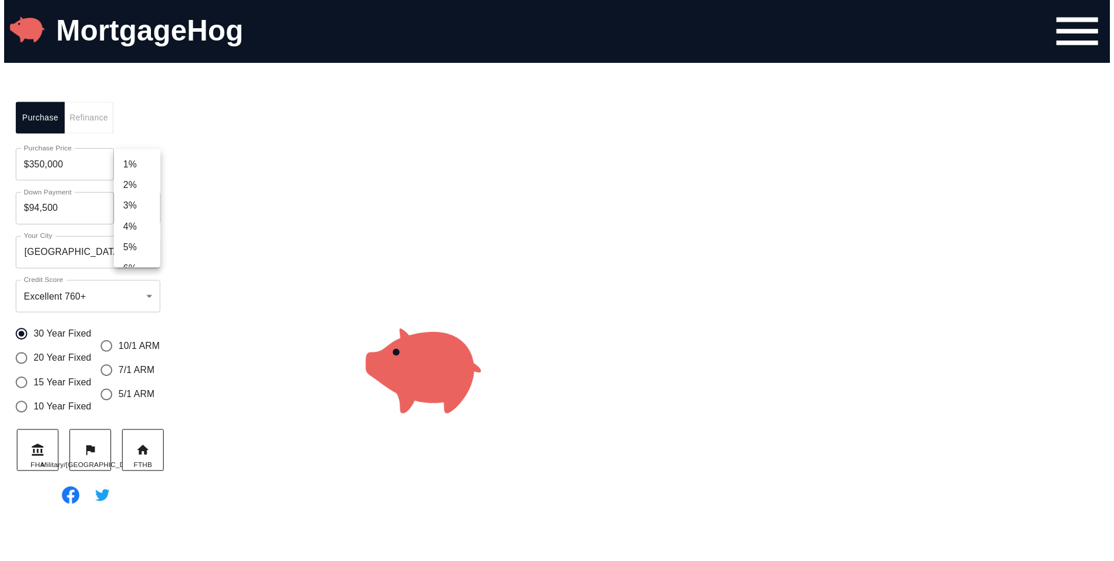
scroll to position [505, 0]
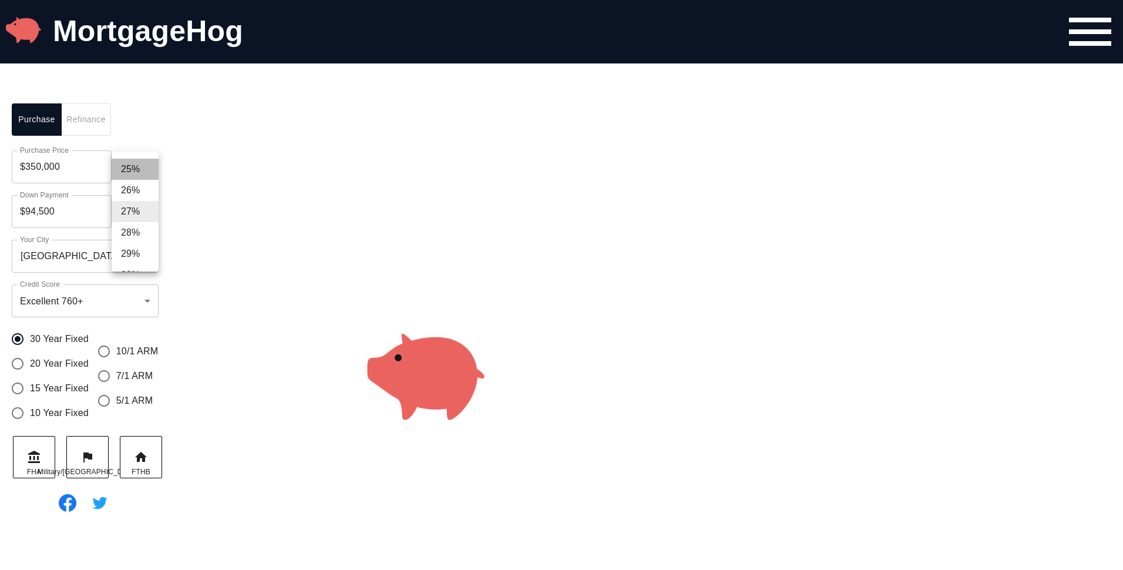
click at [145, 168] on li "25%" at bounding box center [135, 169] width 47 height 21
type input "$87,500"
type input "0.25"
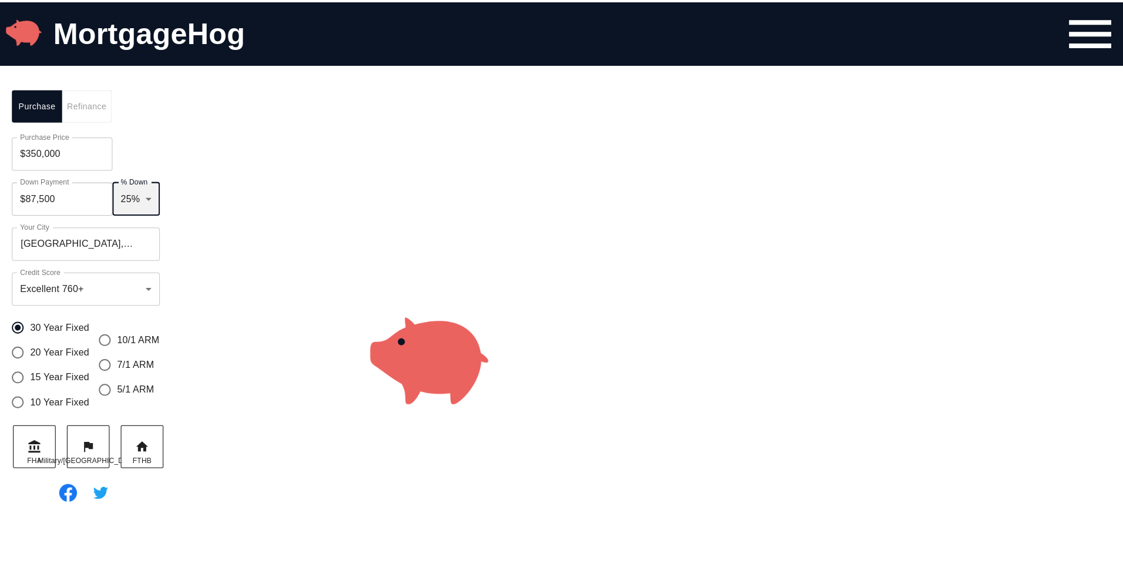
scroll to position [16, 0]
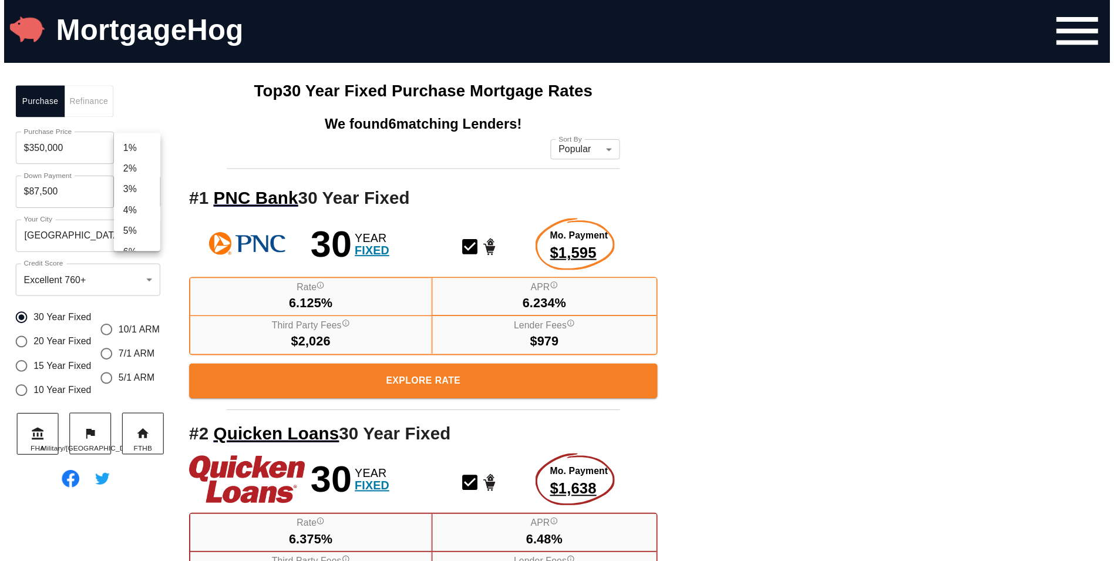
scroll to position [463, 0]
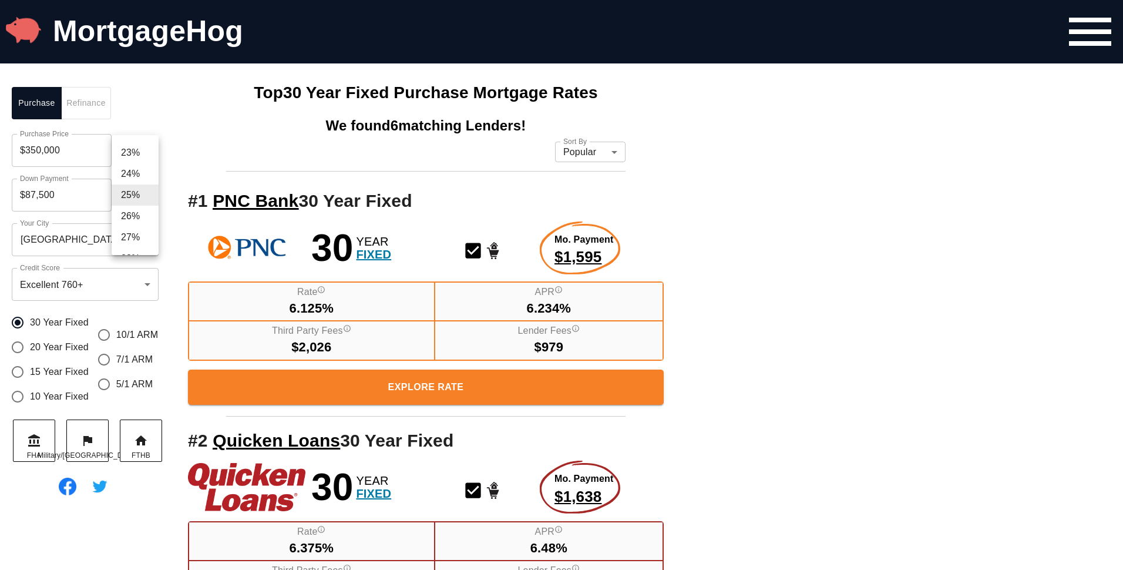
click at [146, 213] on li "26%" at bounding box center [135, 216] width 47 height 21
type input "$91,000"
type input "0.26"
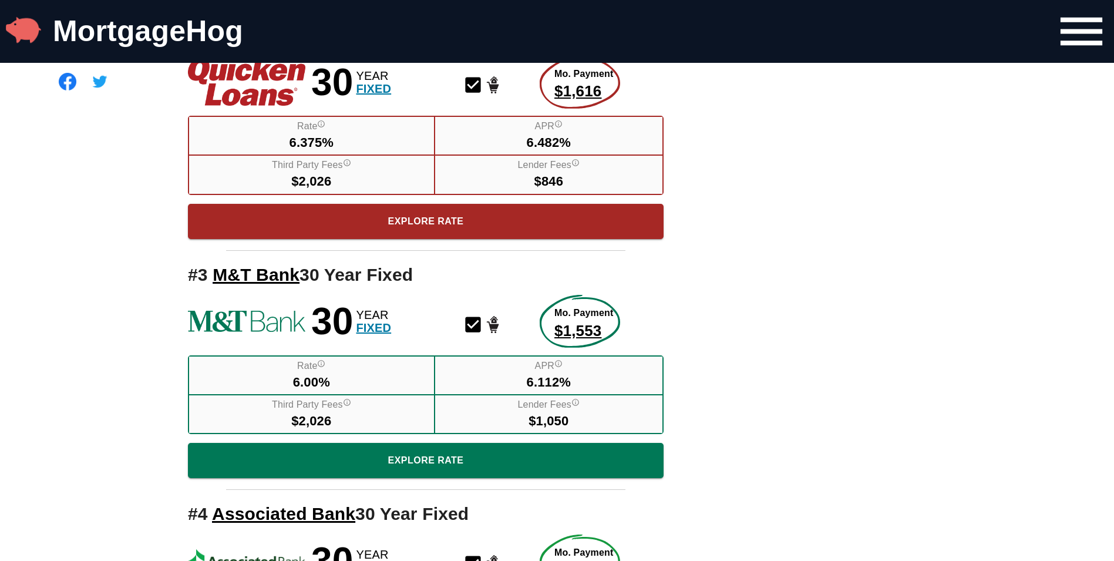
scroll to position [486, 0]
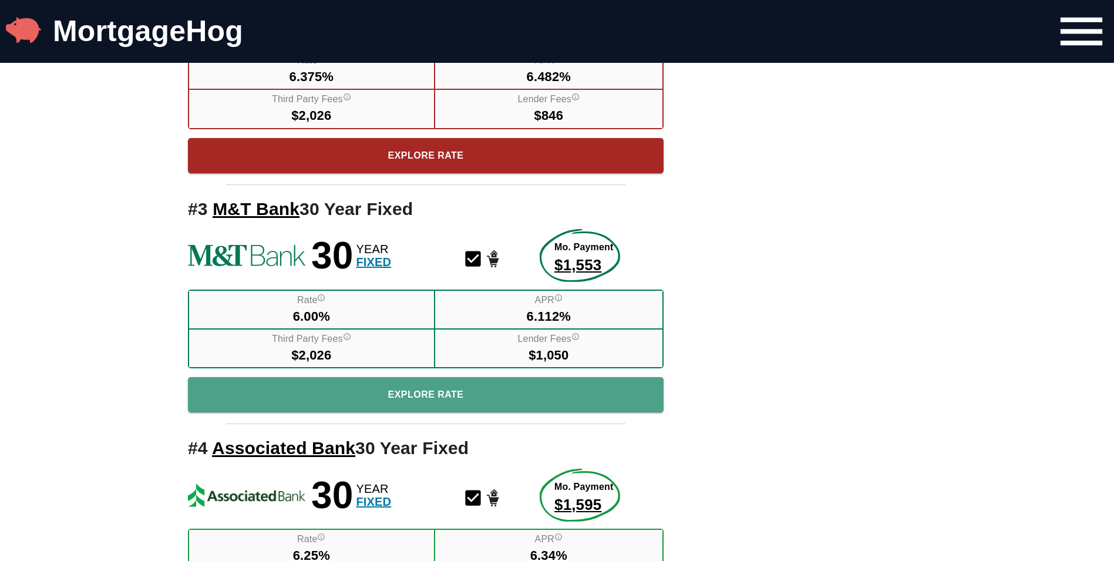
click at [441, 396] on span "Explore Rate" at bounding box center [425, 395] width 457 height 16
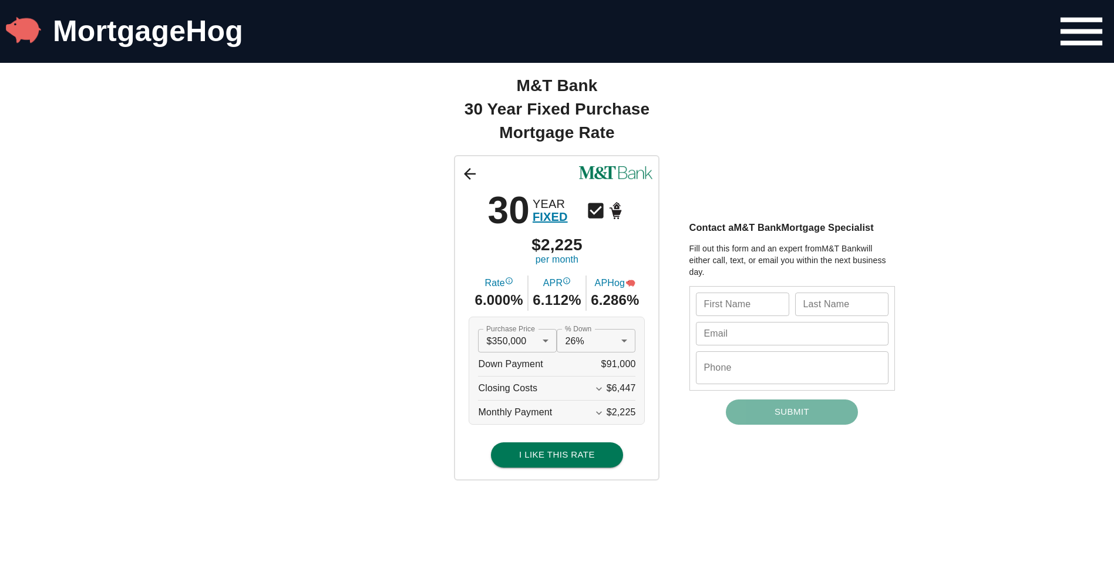
click at [605, 415] on icon "Expand More" at bounding box center [599, 413] width 12 height 12
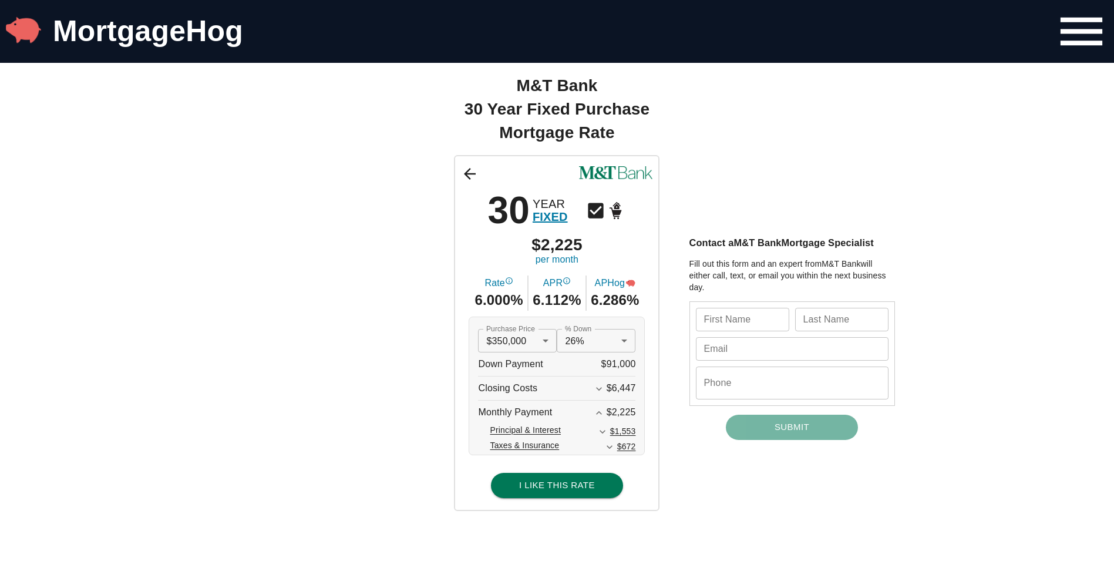
click at [606, 434] on icon "Expand More" at bounding box center [603, 432] width 6 height 4
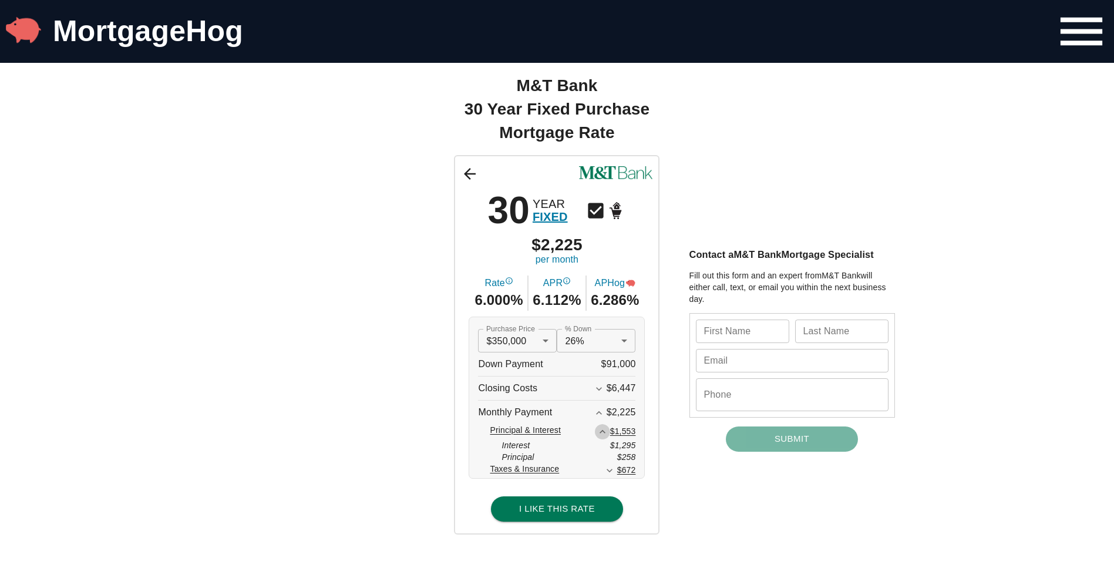
click at [608, 434] on icon "Expand Less" at bounding box center [603, 432] width 12 height 12
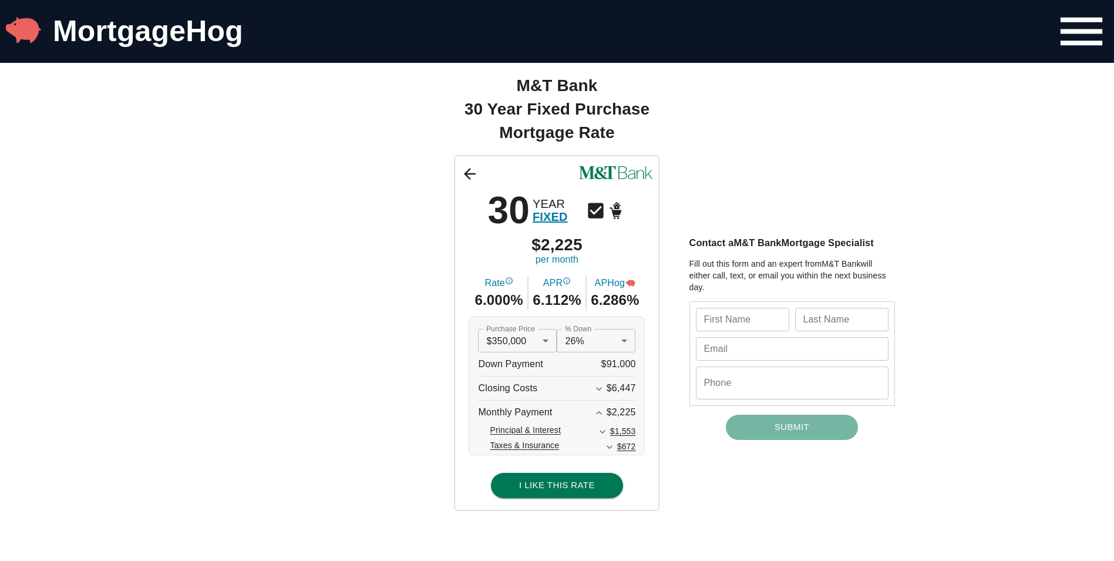
click at [606, 434] on icon "Expand More" at bounding box center [603, 432] width 6 height 4
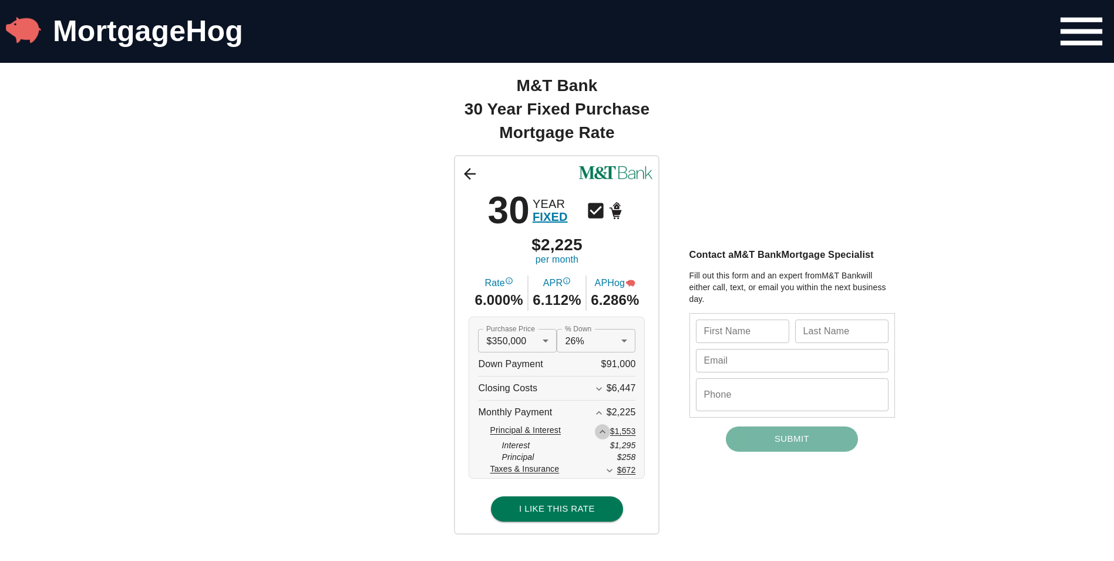
click at [608, 434] on icon "Expand Less" at bounding box center [603, 432] width 12 height 12
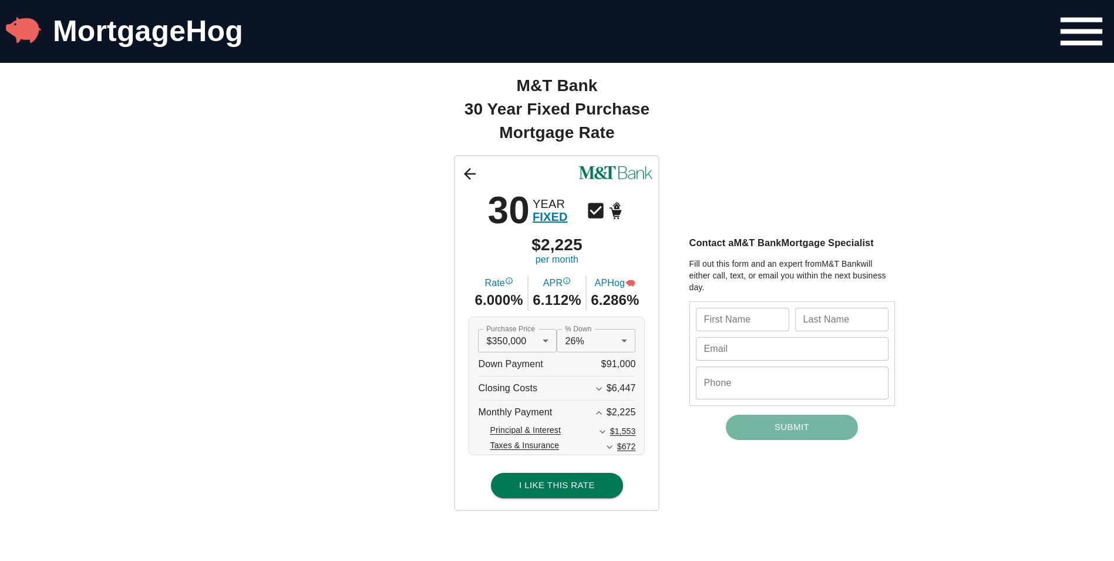
click at [613, 448] on icon "Expand More" at bounding box center [610, 447] width 6 height 4
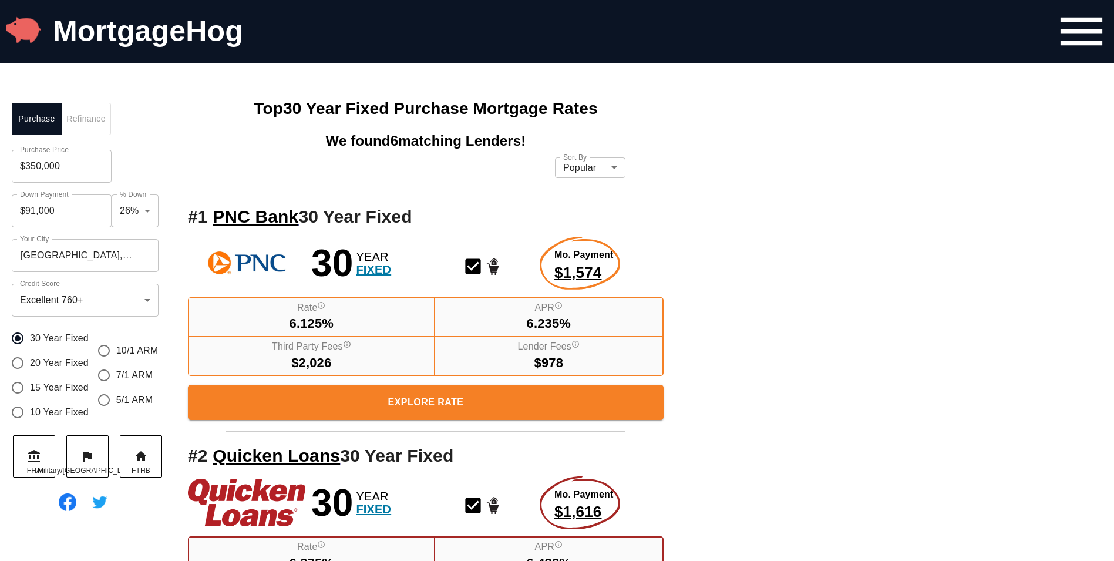
scroll to position [486, 0]
